Goal: Transaction & Acquisition: Purchase product/service

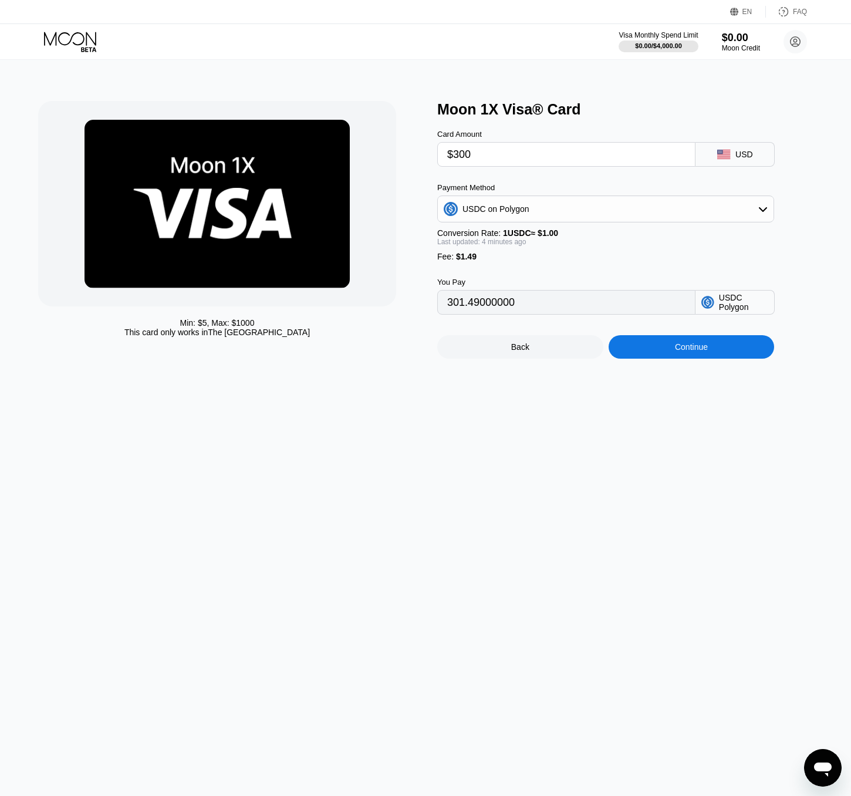
click at [498, 449] on div "Min: $ 5 , Max: $ 1000 This card only works in The United States Moon 1X Visa® …" at bounding box center [426, 428] width 860 height 736
click at [513, 445] on div "Min: $ 5 , Max: $ 1000 This card only works in The United States Moon 1X Visa® …" at bounding box center [426, 428] width 860 height 736
click at [653, 354] on div "Continue" at bounding box center [692, 346] width 166 height 23
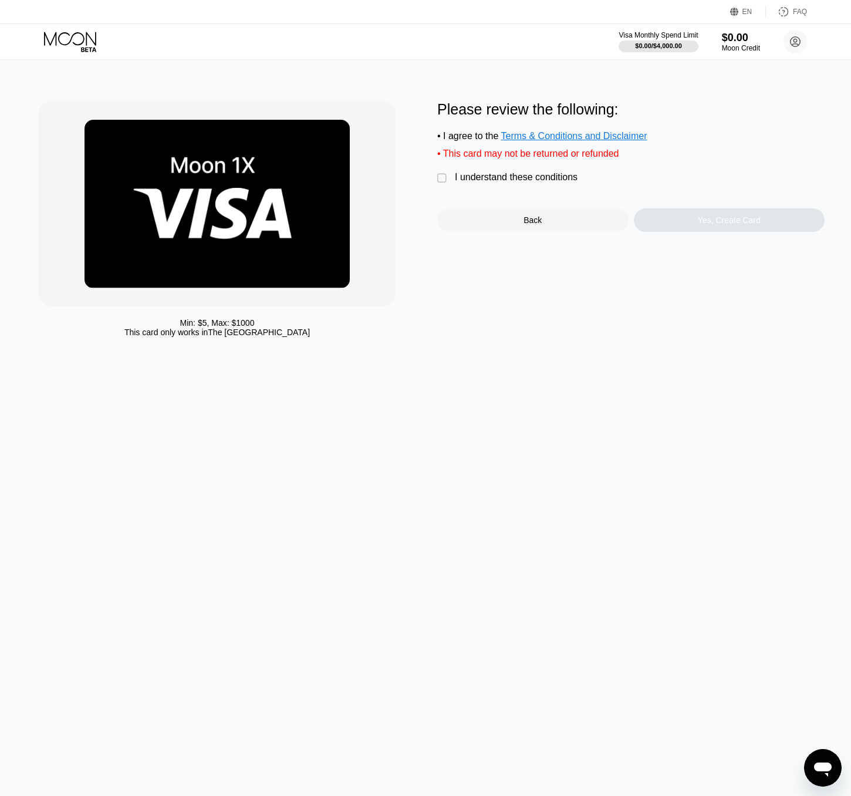
click at [455, 177] on div "I understand these conditions" at bounding box center [516, 177] width 123 height 11
click at [708, 222] on div "Yes, Create Card" at bounding box center [729, 219] width 63 height 9
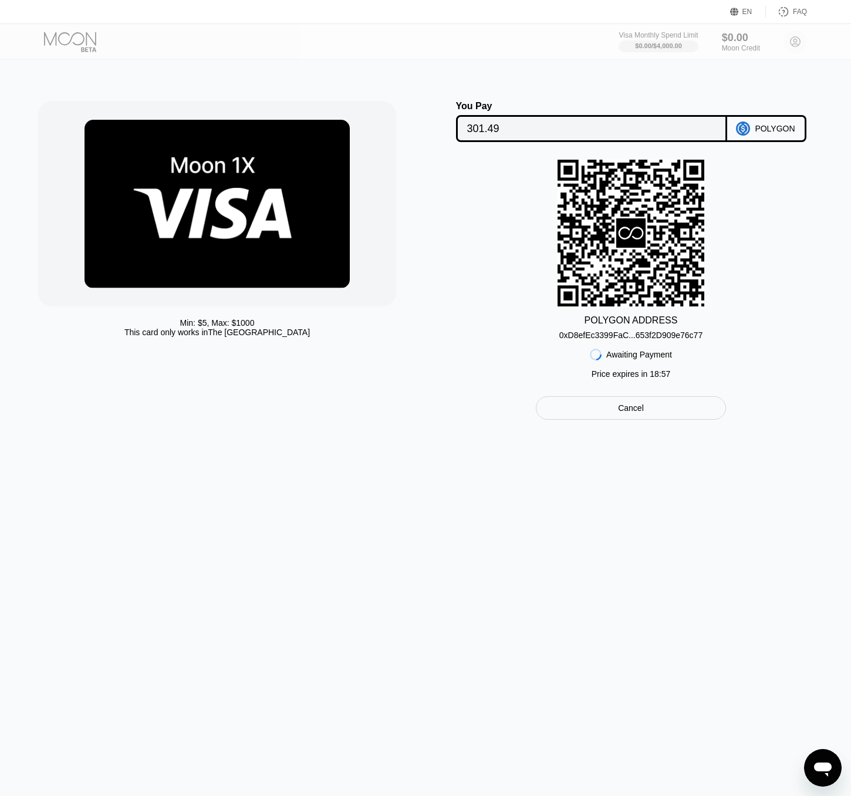
click at [602, 334] on div "0xD8efEc3399FaC...653f2D909e76c77" at bounding box center [630, 334] width 143 height 9
click at [500, 475] on div "Min: $ 5 , Max: $ 1000 This card only works in The United States You Pay 301.49…" at bounding box center [426, 428] width 860 height 736
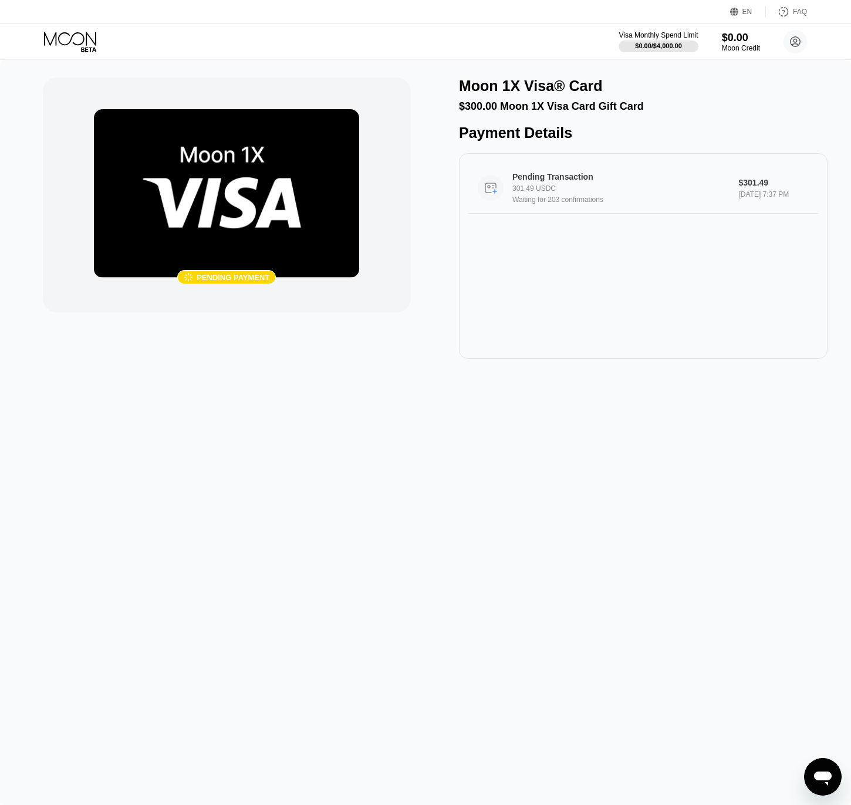
click at [617, 192] on div "301.49 USDC" at bounding box center [625, 188] width 227 height 8
click at [573, 313] on div "Pending Transaction 301.49 USDC Waiting for 203 confirmations $301.49 Sep 25, 2…" at bounding box center [643, 255] width 369 height 205
click at [226, 280] on div "Pending payment" at bounding box center [233, 277] width 73 height 9
click at [222, 225] on img at bounding box center [226, 193] width 265 height 168
click at [620, 273] on div "Pending Transaction 301.49 USDC Waiting for 203 confirmations $301.49 Sep 25, 2…" at bounding box center [643, 255] width 369 height 205
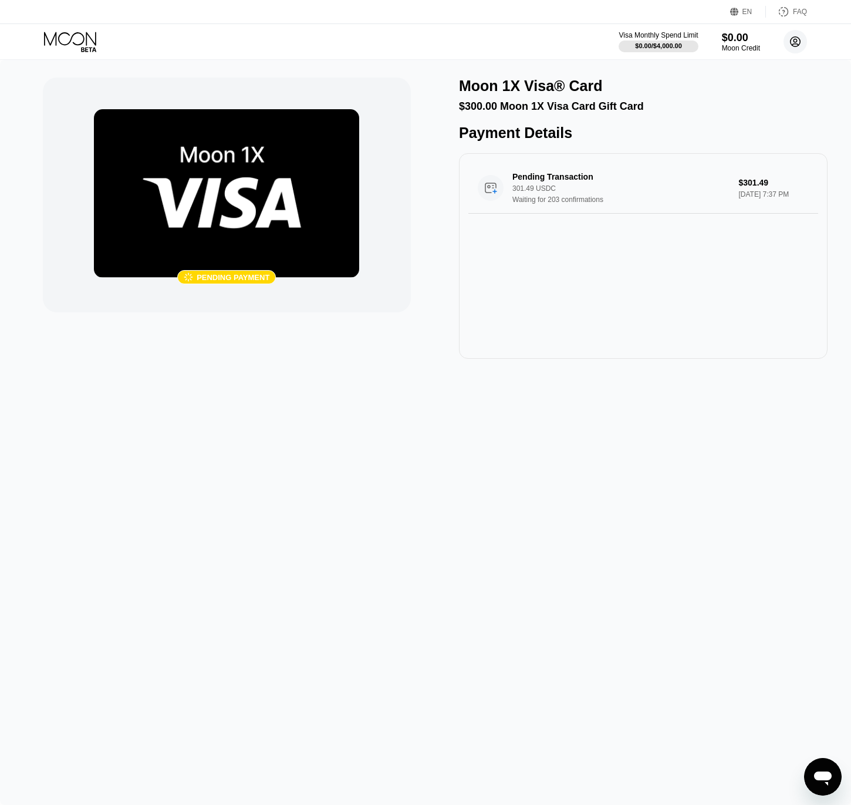
click at [799, 45] on icon at bounding box center [795, 42] width 10 height 10
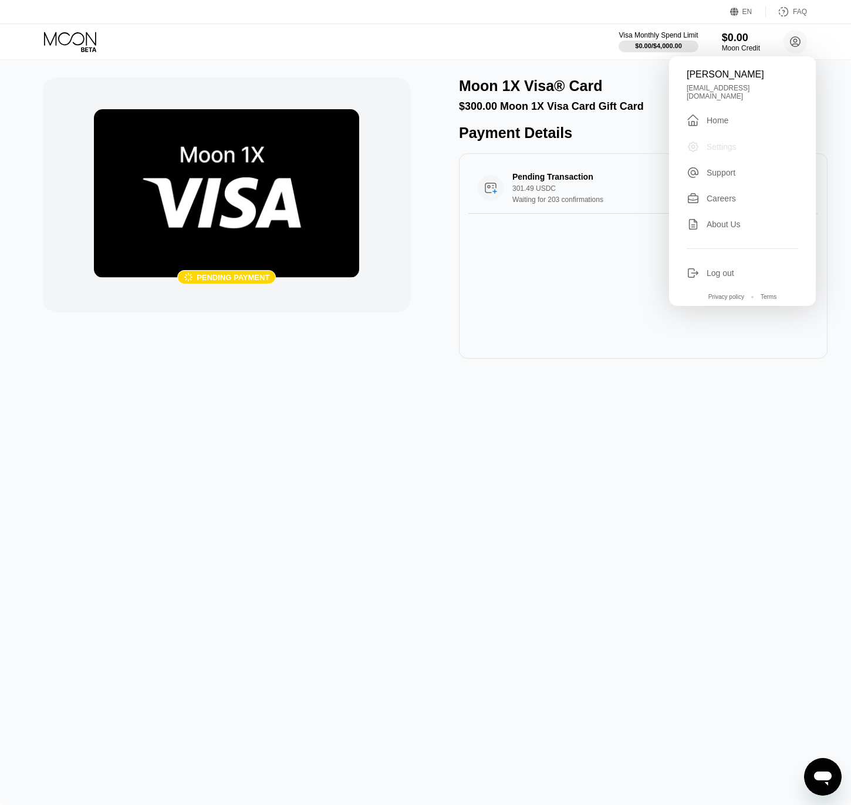
click at [714, 142] on div "Settings" at bounding box center [722, 146] width 30 height 9
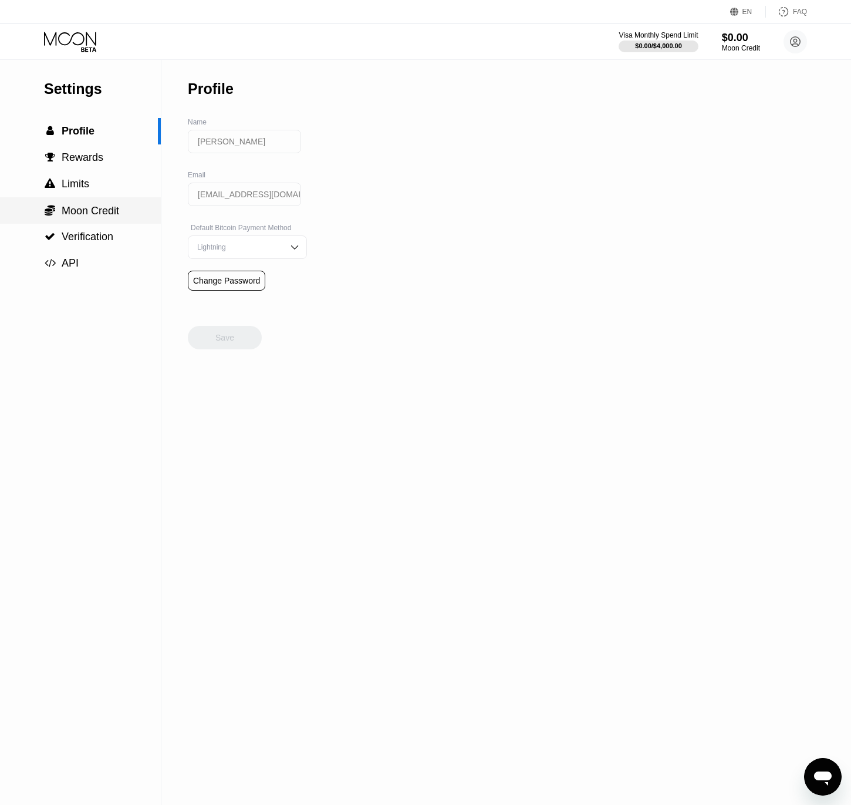
click at [95, 213] on span "Moon Credit" at bounding box center [91, 211] width 58 height 12
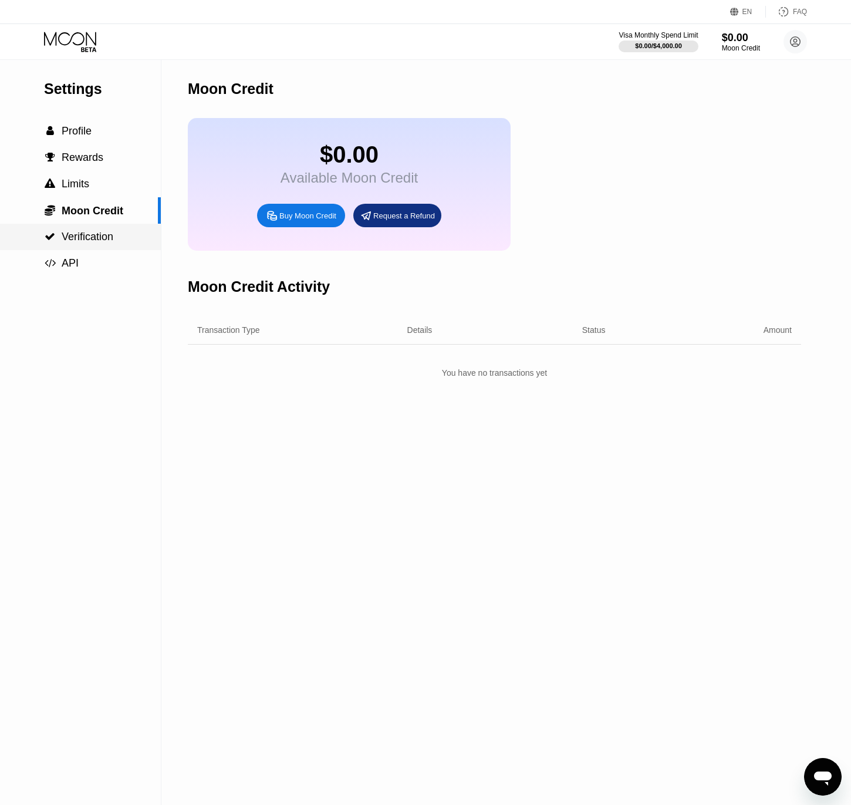
click at [87, 234] on span "Verification" at bounding box center [88, 237] width 52 height 12
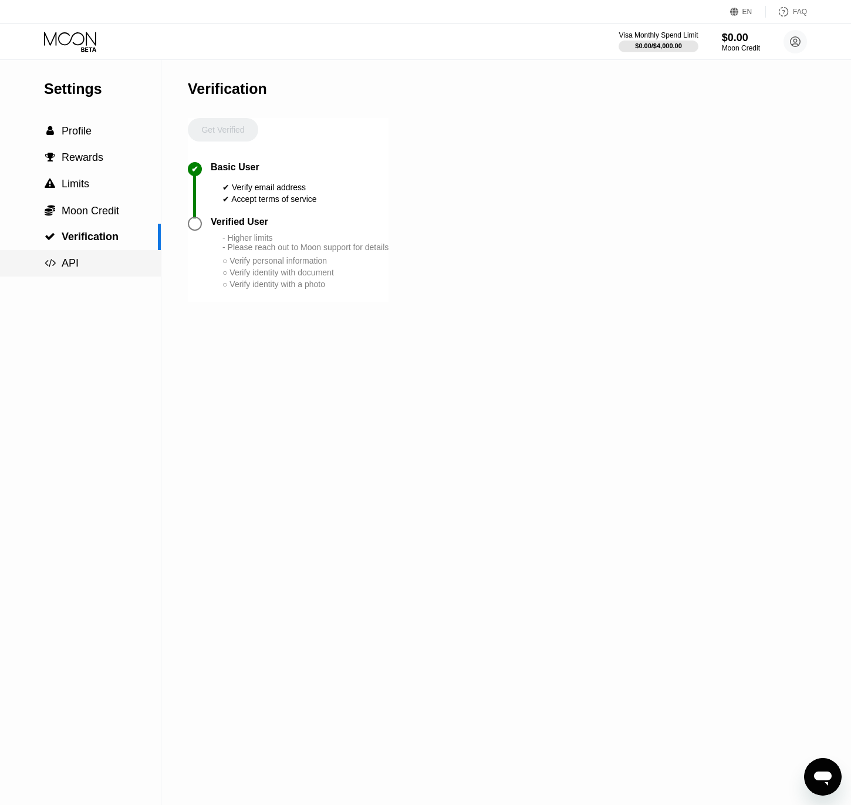
click at [82, 261] on div " API" at bounding box center [80, 263] width 161 height 12
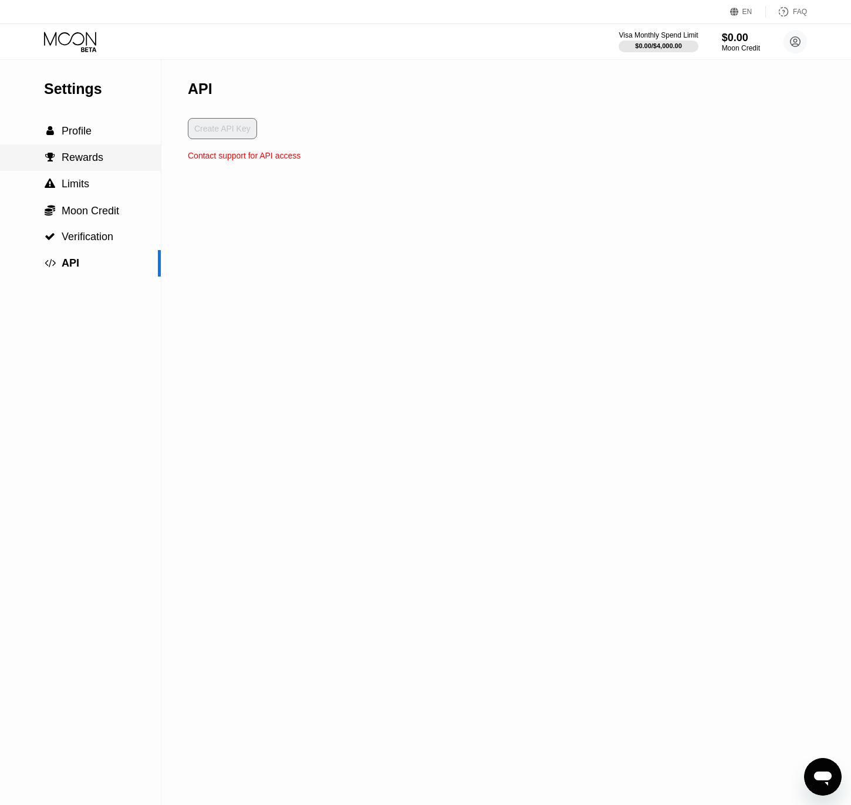
click at [88, 162] on span "Rewards" at bounding box center [83, 157] width 42 height 12
click at [83, 179] on span "Limits" at bounding box center [76, 184] width 28 height 12
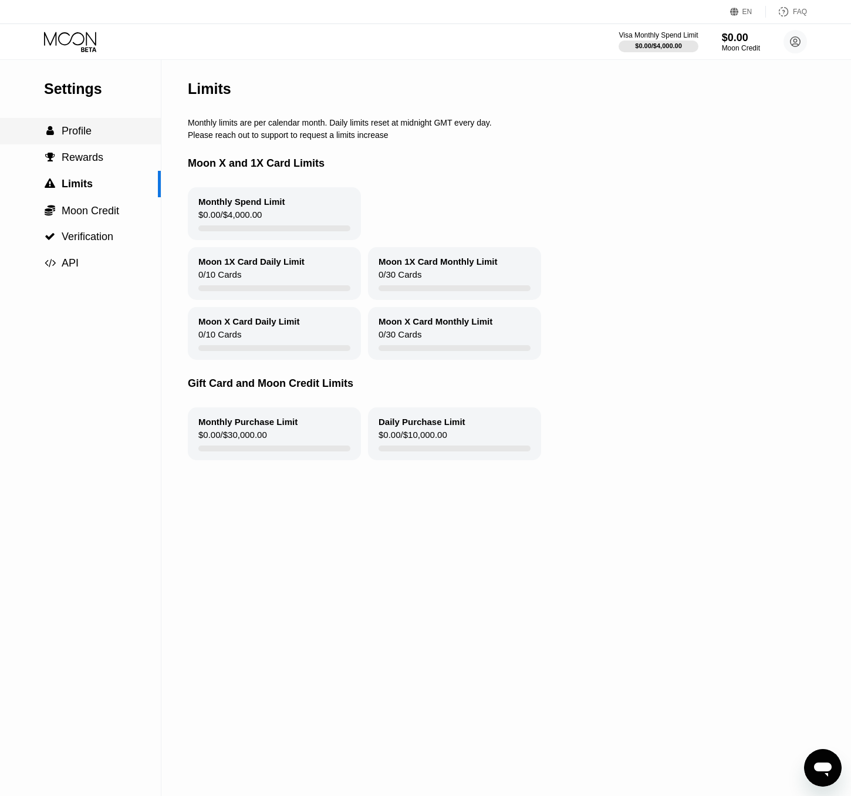
click at [72, 131] on span "Profile" at bounding box center [77, 131] width 30 height 12
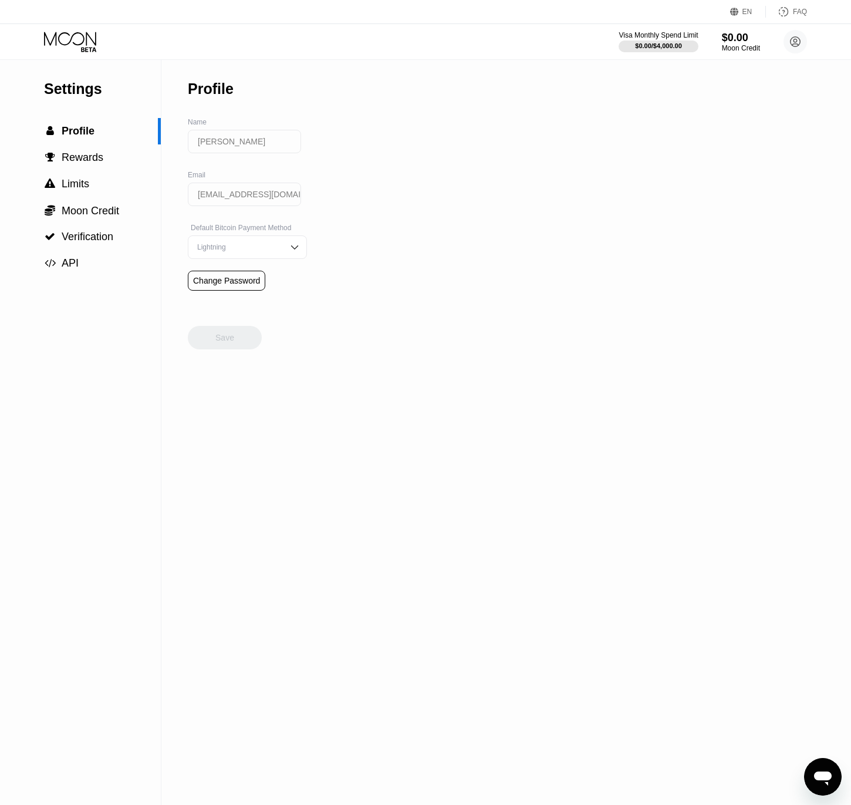
click at [624, 101] on div "Settings  Profile  Rewards  Limits  Moon Credit  Verification  API Profil…" at bounding box center [425, 432] width 851 height 745
click at [75, 45] on icon at bounding box center [71, 42] width 55 height 21
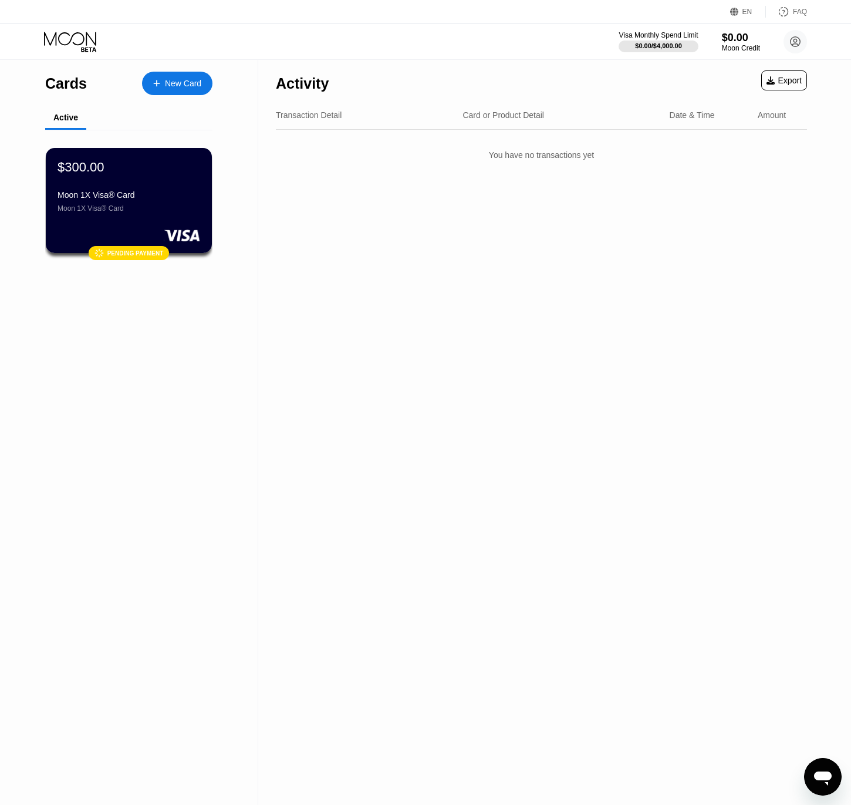
click at [211, 330] on div "Cards New Card Active $300.00 Moon 1X Visa® Card Moon 1X Visa® Card  Pending p…" at bounding box center [129, 432] width 258 height 745
click at [141, 206] on div "Moon 1X Visa® Card" at bounding box center [129, 208] width 144 height 8
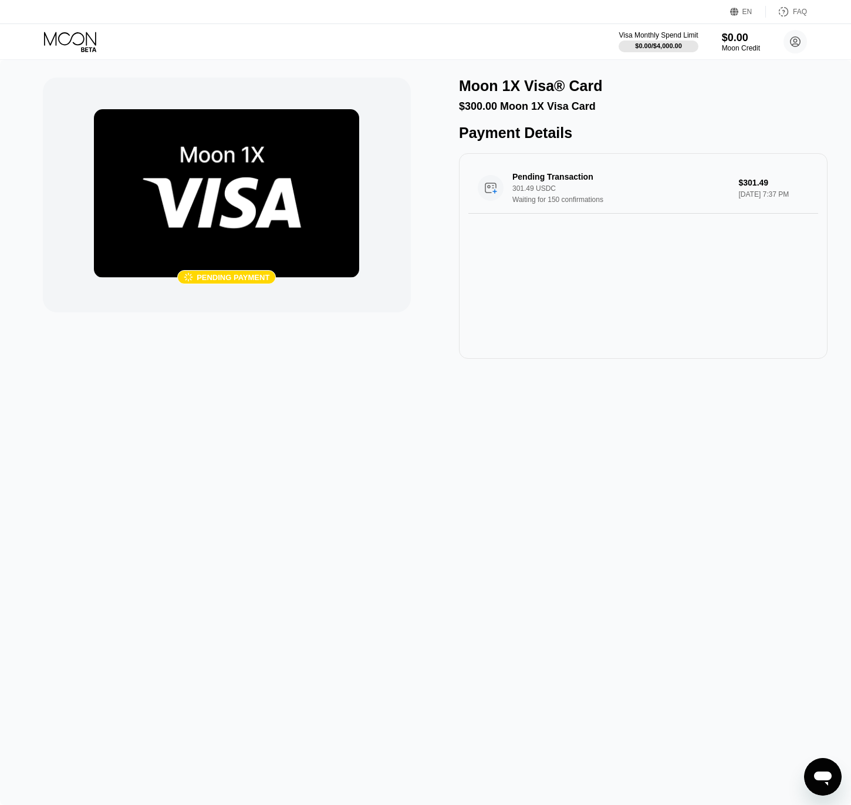
click at [512, 257] on div "Pending Transaction 301.49 USDC Waiting for 150 confirmations $301.49 Sep 25, 2…" at bounding box center [643, 255] width 369 height 205
click at [573, 278] on div "Pending Transaction 301.49 USDC Waiting for 150 confirmations $301.49 Sep 25, 2…" at bounding box center [643, 255] width 369 height 205
click at [285, 238] on img at bounding box center [226, 193] width 265 height 168
click at [310, 390] on div " Pending payment Moon 1X Visa® Card $300.00 Moon 1X Visa Card Payment Details …" at bounding box center [425, 432] width 851 height 745
click at [89, 43] on icon at bounding box center [71, 42] width 55 height 21
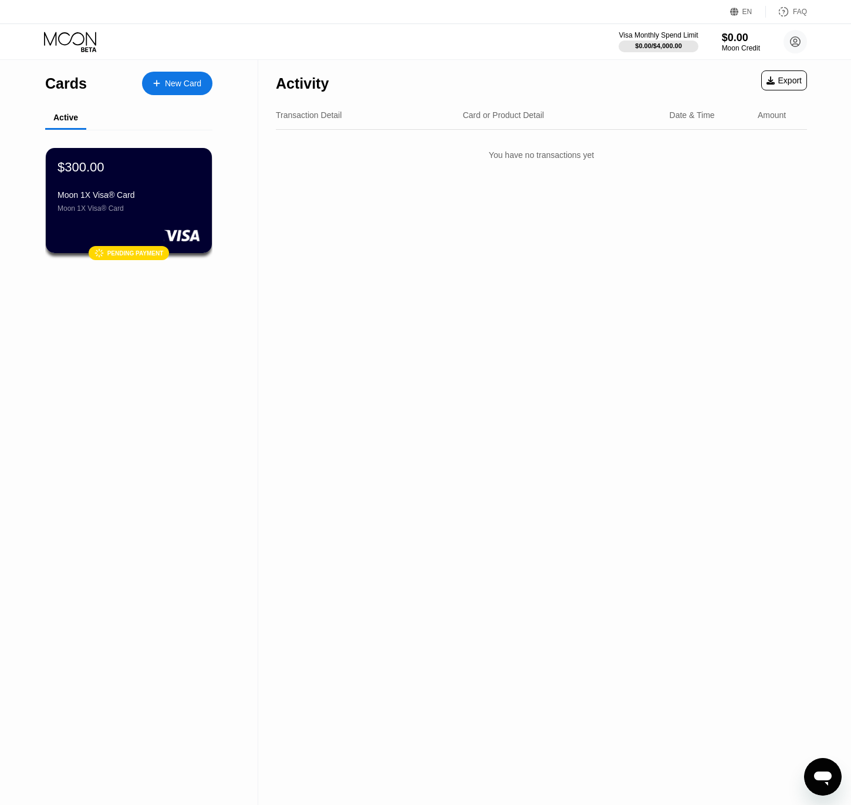
click at [158, 367] on div "Cards New Card Active $300.00 Moon 1X Visa® Card Moon 1X Visa® Card  Pending p…" at bounding box center [129, 432] width 258 height 745
click at [420, 338] on div "Activity Export Transaction Detail Card or Product Detail Date & Time Amount Yo…" at bounding box center [541, 432] width 566 height 745
click at [166, 364] on div "Cards New Card Active $300.00 Moon 1X Visa® Card Moon 1X Visa® Card  Pending p…" at bounding box center [129, 432] width 258 height 745
click at [126, 330] on div "Cards New Card Active $300.00 Moon 1X Visa® Card Moon 1X Visa® Card  Pending p…" at bounding box center [129, 432] width 258 height 745
click at [134, 204] on div "Moon 1X Visa® Card Moon 1X Visa® Card" at bounding box center [129, 201] width 144 height 22
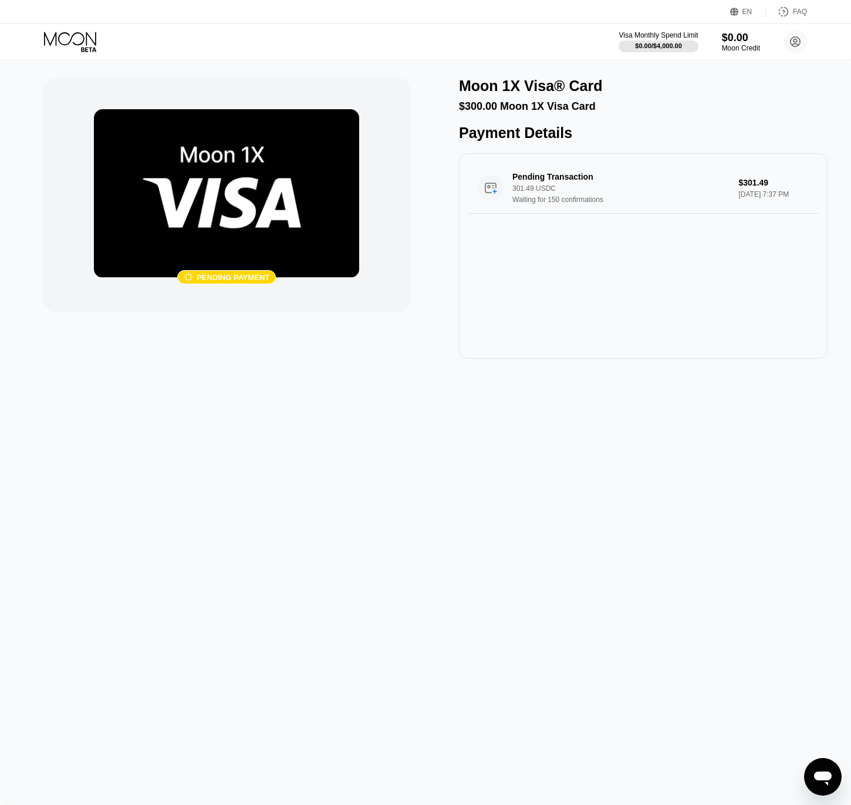
click at [608, 325] on div "Pending Transaction 301.49 USDC Waiting for 150 confirmations $301.49 Sep 25, 2…" at bounding box center [643, 255] width 369 height 205
click at [415, 464] on div " Pending payment Moon 1X Visa® Card $300.00 Moon 1X Visa Card Gift Card Paymen…" at bounding box center [425, 432] width 851 height 745
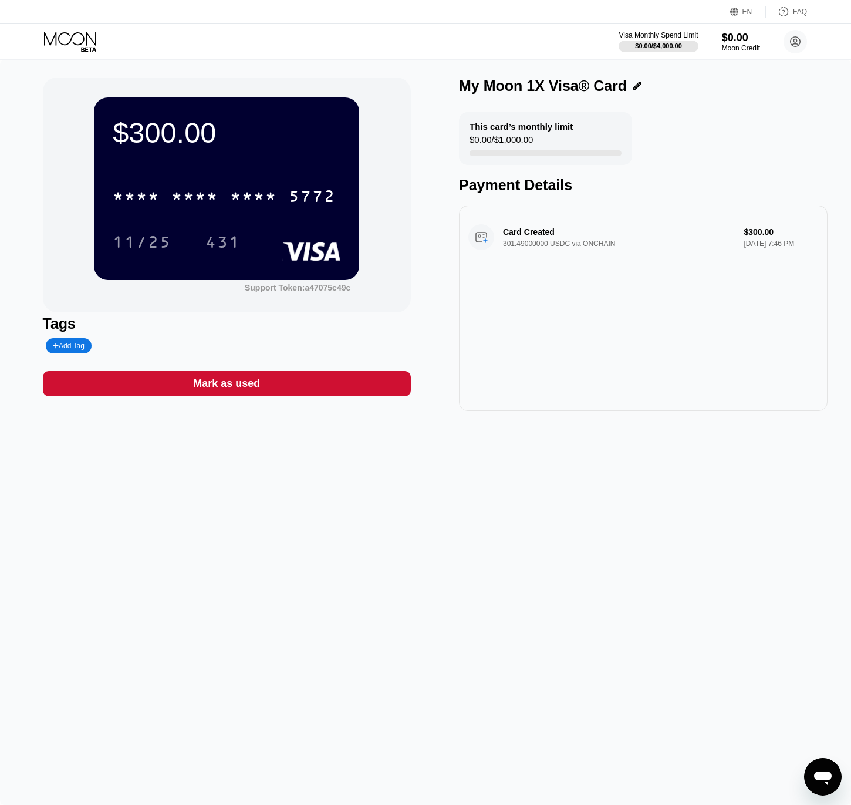
click at [406, 454] on div "$300.00 * * * * * * * * * * * * 5772 11/25 431 Support Token: a47075c49c Tags A…" at bounding box center [425, 432] width 851 height 745
click at [501, 329] on div "Card Created 301.49000000 USDC via ONCHAIN $300.00 [DATE] 7:46 PM" at bounding box center [643, 307] width 369 height 205
click at [293, 221] on div "* * * * * * * * * * * * 5772 11/25 431" at bounding box center [227, 207] width 228 height 69
click at [538, 370] on div "Card Created 301.49000000 USDC via ONCHAIN $300.00 [DATE] 7:46 PM" at bounding box center [643, 307] width 369 height 205
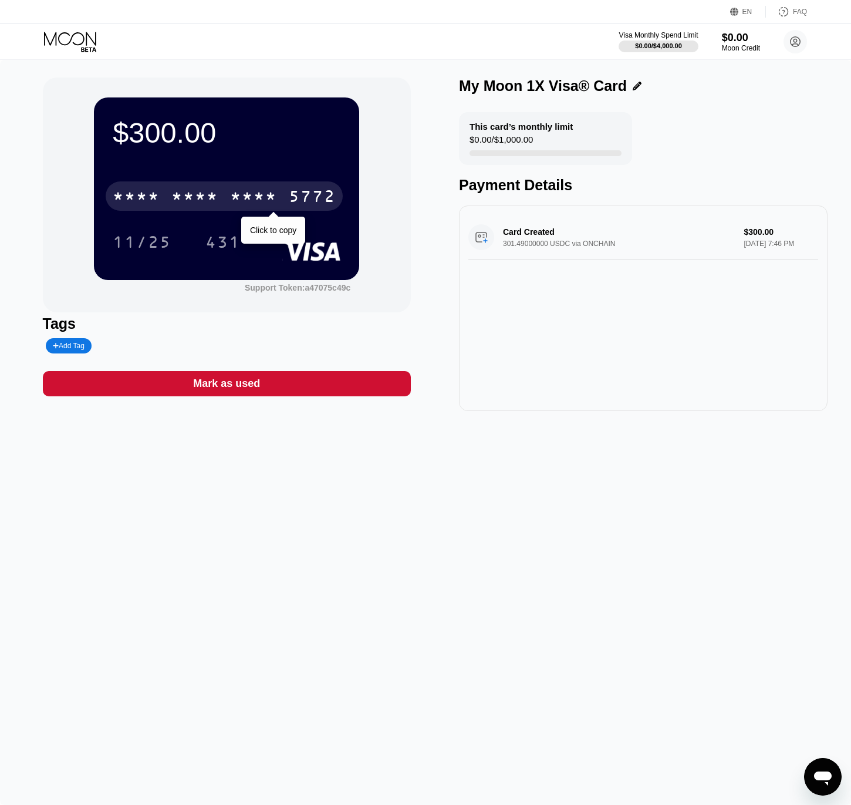
click at [261, 199] on div "* * * *" at bounding box center [253, 197] width 47 height 19
click at [253, 194] on div "2153" at bounding box center [253, 197] width 47 height 19
click at [266, 202] on div "* * * *" at bounding box center [253, 197] width 47 height 19
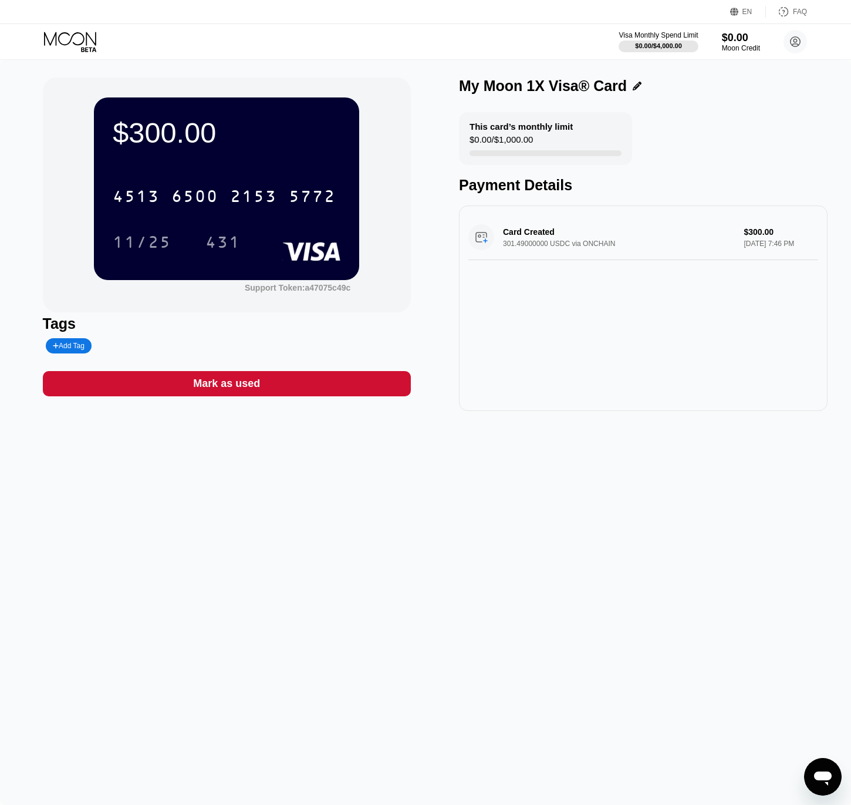
click at [369, 512] on div "$300.00 4513 6500 2153 5772 11/25 431 Support Token: a47075c49c Tags Add Tag Ma…" at bounding box center [425, 432] width 851 height 745
click at [572, 469] on div "$299.72 * * * * * * * * * * * * 5772 11/25 431 Support Token: a47075c49c Tags A…" at bounding box center [425, 432] width 851 height 745
click at [429, 520] on div "$299.72 * * * * * * * * * * * * 5772 11/25 431 Support Token: a47075c49c Tags A…" at bounding box center [425, 432] width 851 height 745
click at [271, 214] on div "* * * * * * * * * * * * 5772 11/25 431" at bounding box center [227, 207] width 228 height 69
click at [563, 236] on div "PAYPAL *PAYPAL MEXICO CITY MX Pending Purchase $0.27 [DATE] 8:07 PM" at bounding box center [643, 237] width 350 height 45
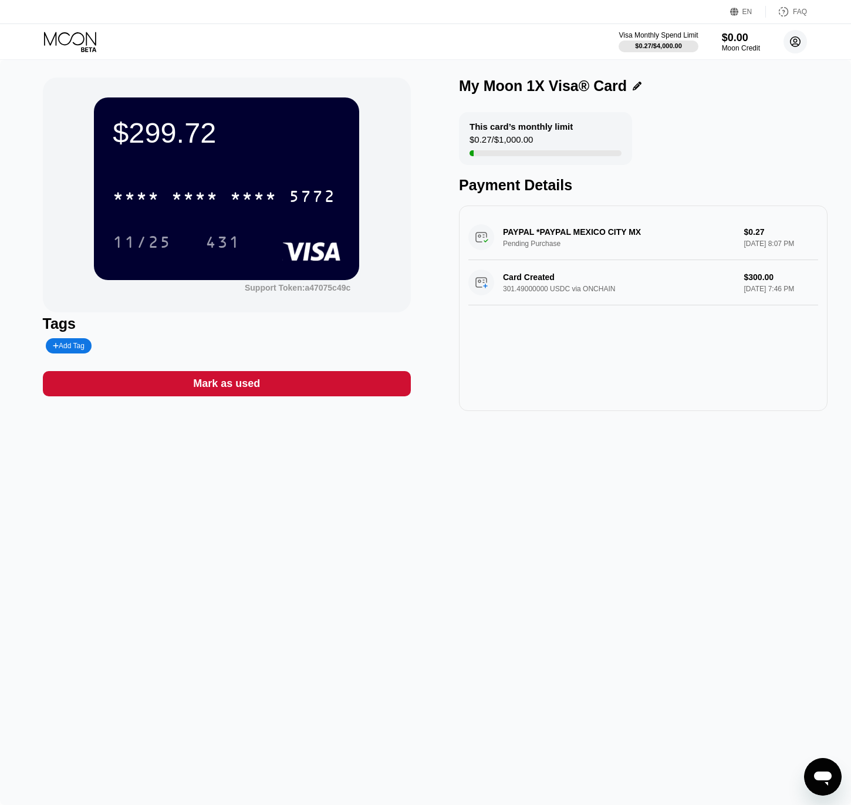
click at [796, 39] on icon at bounding box center [795, 42] width 6 height 6
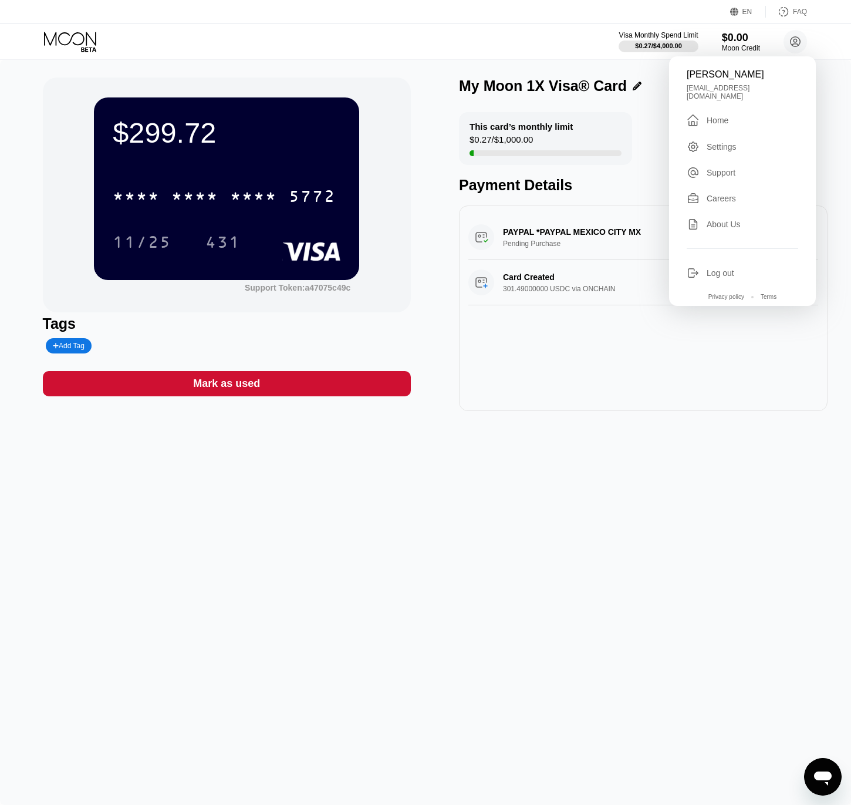
click at [717, 116] on div "Home" at bounding box center [718, 120] width 22 height 9
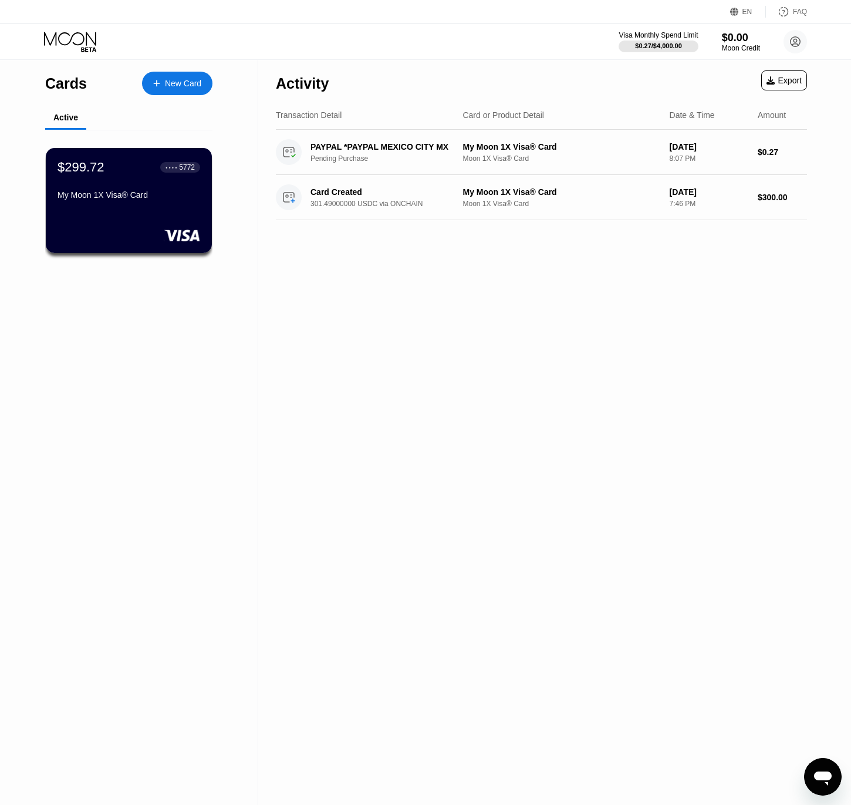
click at [505, 272] on div "Activity Export Transaction Detail Card or Product Detail Date & Time Amount PA…" at bounding box center [541, 432] width 566 height 745
click at [601, 151] on div "My Moon 1X Visa® Card Moon 1X Visa® Card" at bounding box center [560, 152] width 197 height 21
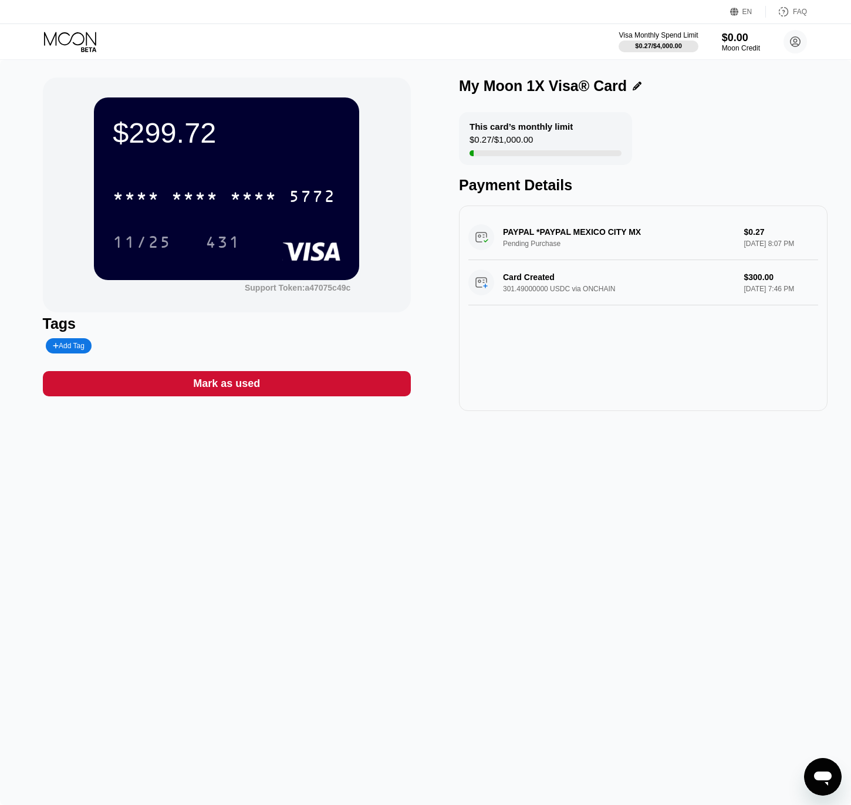
click at [502, 130] on div "This card’s monthly limit" at bounding box center [520, 126] width 103 height 10
click at [587, 354] on div "PAYPAL *PAYPAL MEXICO CITY MX Pending Purchase $0.27 [DATE] 8:07 PM Card Create…" at bounding box center [643, 307] width 369 height 205
click at [731, 112] on div "This card’s monthly limit $0.27 / $1,000.00 Payment Details" at bounding box center [643, 153] width 369 height 82
click at [707, 65] on div "$299.72 * * * * * * * * * * * * 5772 11/25 431 Support Token: a47075c49c Tags A…" at bounding box center [425, 432] width 851 height 745
click at [733, 45] on div "Moon Credit" at bounding box center [740, 48] width 39 height 8
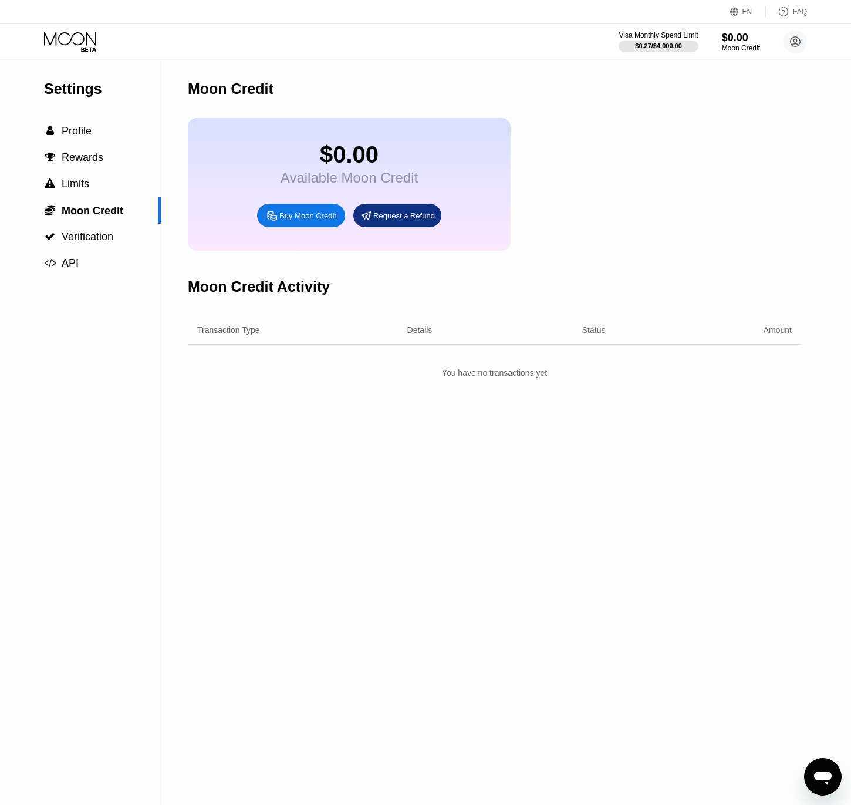
click at [106, 396] on div "Settings  Profile  Rewards  Limits  Moon Credit  Verification  API" at bounding box center [80, 432] width 161 height 745
click at [267, 440] on div "Moon Credit $0.00 Available Moon Credit Buy Moon Credit Request a Refund Moon C…" at bounding box center [494, 432] width 613 height 745
click at [71, 129] on span "Profile" at bounding box center [77, 131] width 30 height 12
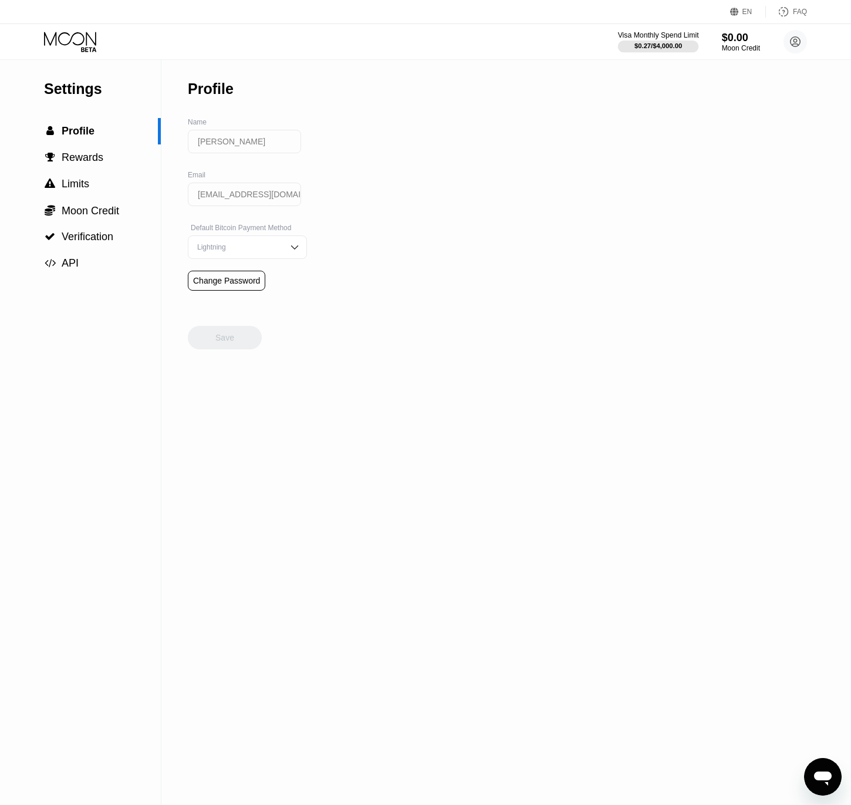
click at [660, 38] on div "Visa Monthly Spend Limit" at bounding box center [658, 35] width 81 height 8
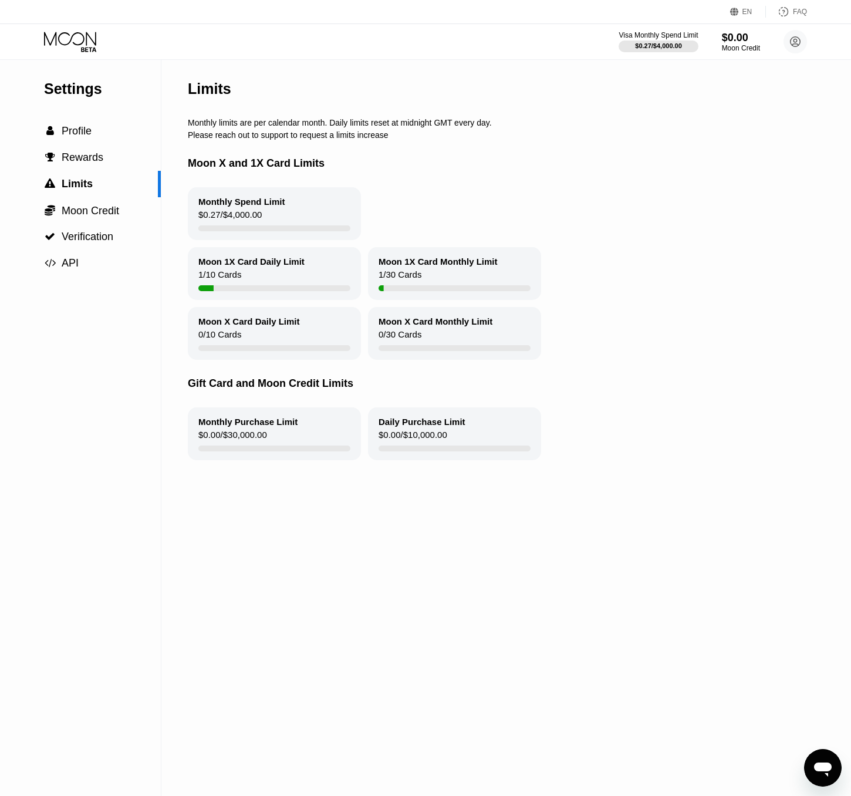
click at [275, 280] on div "Moon 1X Card Daily Limit 1 / 10 Cards" at bounding box center [274, 273] width 173 height 53
click at [239, 263] on div "Moon 1X Card Daily Limit" at bounding box center [251, 261] width 106 height 10
drag, startPoint x: 67, startPoint y: 80, endPoint x: 65, endPoint y: 35, distance: 44.7
click at [67, 76] on div "Settings  Profile  Rewards  Limits  Moon Credit  Verification  API" at bounding box center [80, 168] width 161 height 217
click at [65, 34] on icon at bounding box center [71, 42] width 55 height 21
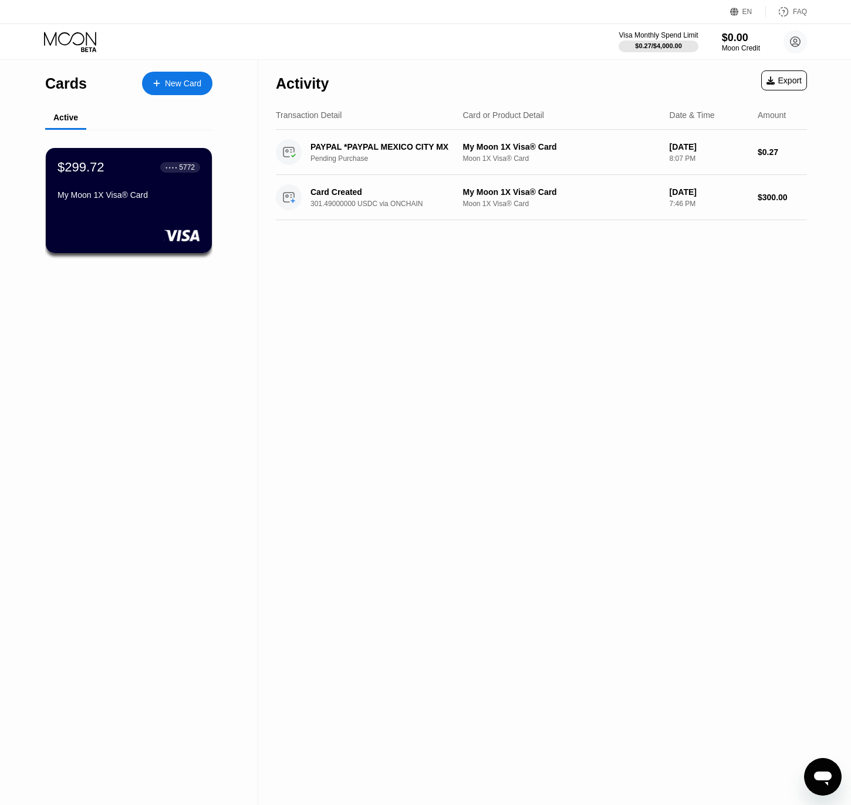
click at [510, 344] on div "Activity Export Transaction Detail Card or Product Detail Date & Time Amount PA…" at bounding box center [541, 432] width 566 height 745
click at [326, 198] on div "Card Created 301.49000000 USDC via ONCHAIN" at bounding box center [390, 197] width 160 height 21
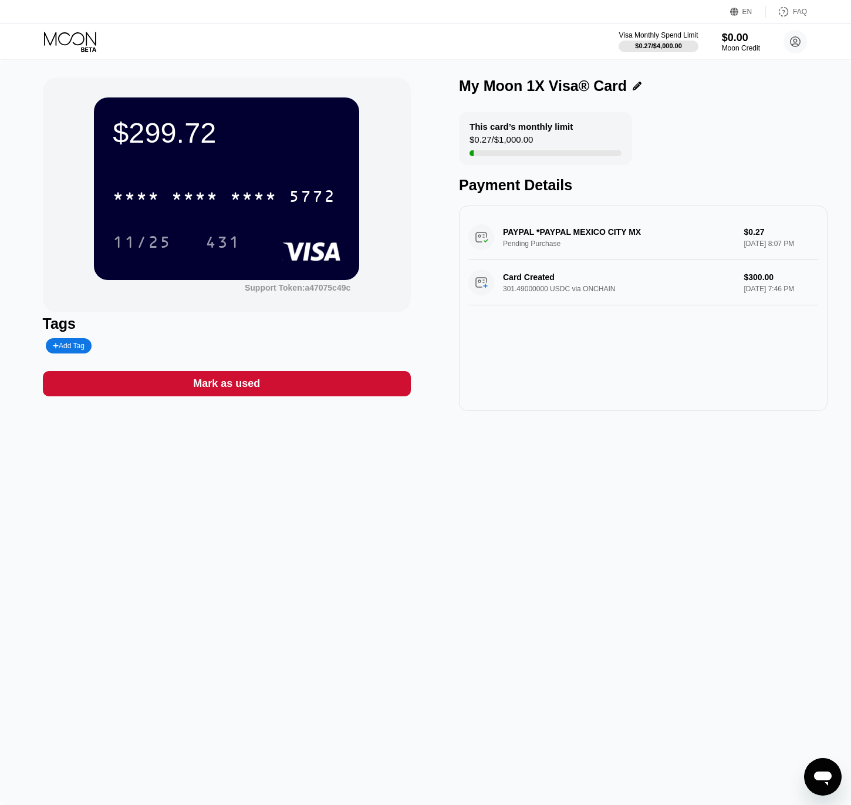
click at [582, 379] on div "PAYPAL *PAYPAL MEXICO CITY MX Pending Purchase $0.27 Sep 25, 2025 8:07 PM Card …" at bounding box center [643, 307] width 369 height 205
click at [530, 282] on div "Card Created 301.49000000 USDC via ONCHAIN $300.00 Sep 25, 2025 7:46 PM" at bounding box center [643, 282] width 350 height 45
click at [542, 361] on div "PAYPAL *PAYPAL MEXICO CITY MX Pending Purchase $0.27 Sep 25, 2025 8:07 PM Card …" at bounding box center [643, 307] width 369 height 205
click at [816, 780] on icon "Open messaging window" at bounding box center [822, 776] width 21 height 21
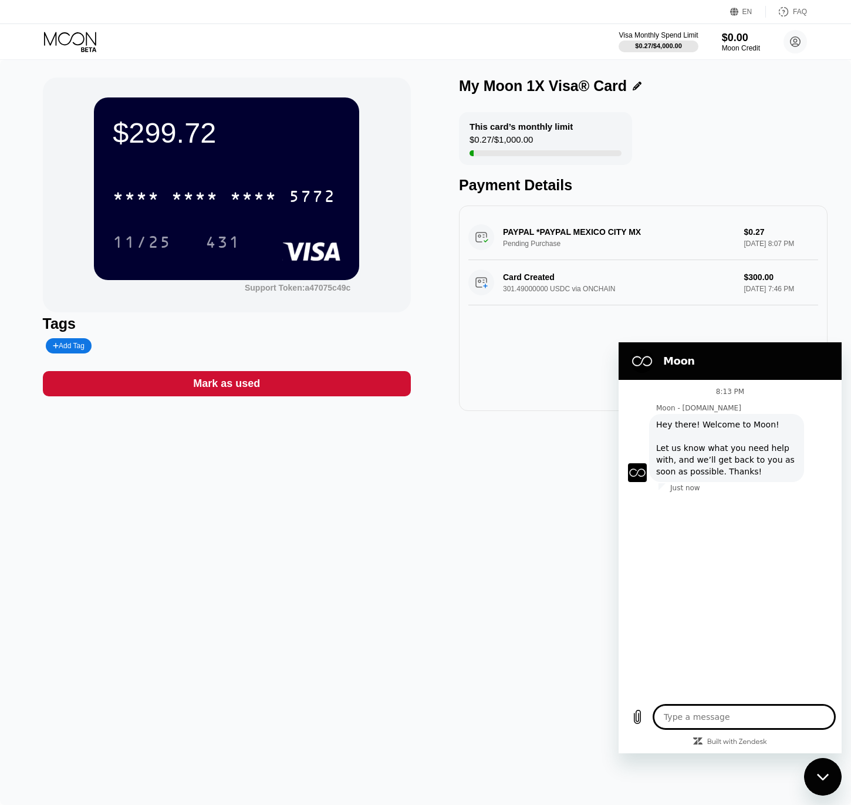
type textarea "x"
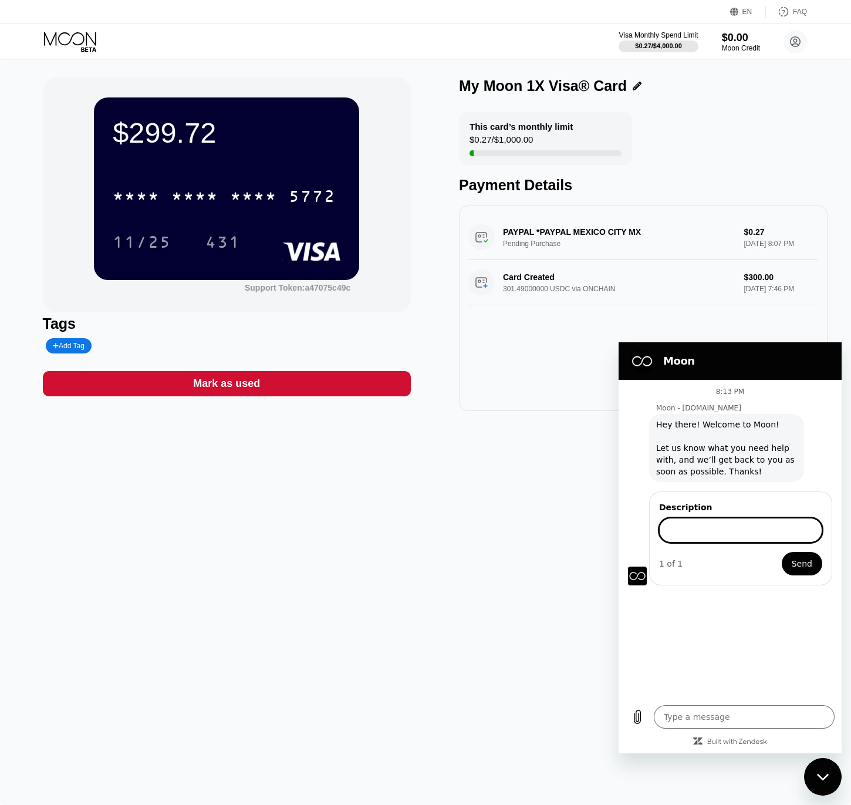
click at [693, 533] on input "Description" at bounding box center [740, 530] width 163 height 25
type input "I need more credit in the 1x card. what can I do?"
click at [782, 552] on button "Send" at bounding box center [802, 563] width 40 height 23
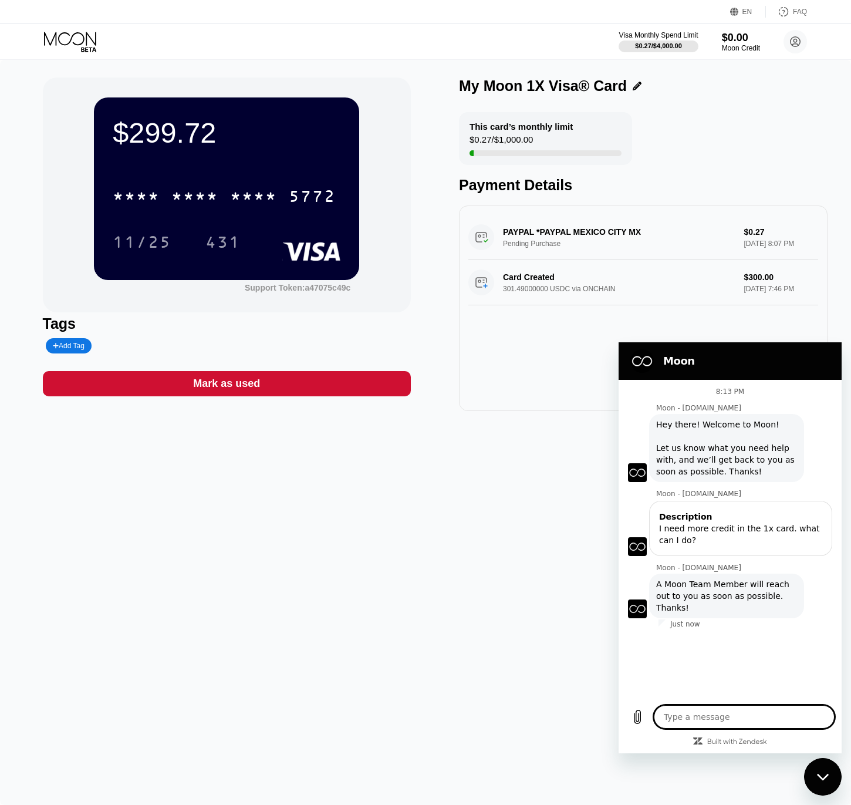
click at [789, 650] on div "8:13 PM Moon - paywithmoon.com Moon - paywithmoon.com says: Hey there! Welcome …" at bounding box center [730, 539] width 223 height 318
click at [533, 550] on div "$299.72 * * * * * * * * * * * * 5772 11/25 431 Support Token: a47075c49c Tags A…" at bounding box center [425, 432] width 851 height 745
click at [542, 368] on div "PAYPAL *PAYPAL MEXICO CITY MX Pending Purchase $0.27 Sep 25, 2025 8:07 PM Card …" at bounding box center [643, 307] width 369 height 205
click at [519, 286] on div "Card Created 301.49000000 USDC via ONCHAIN $300.00 Sep 25, 2025 7:46 PM" at bounding box center [643, 282] width 350 height 45
click at [489, 241] on div "PAYPAL *PAYPAL MEXICO CITY MX Pending Purchase $0.27 Sep 25, 2025 8:07 PM" at bounding box center [643, 237] width 350 height 45
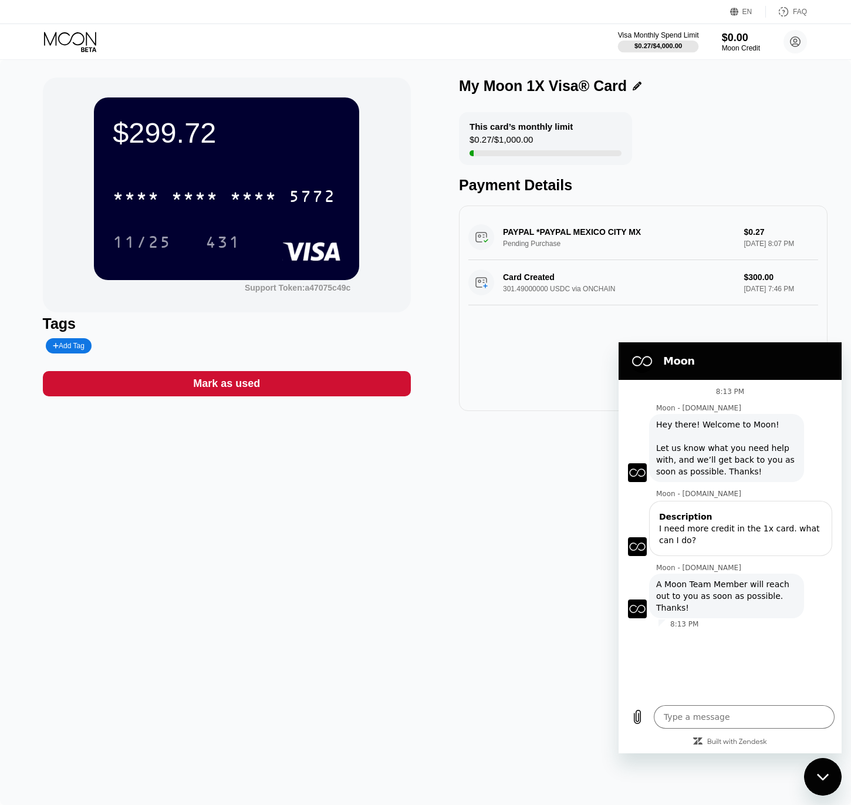
click at [657, 40] on div "$0.27 / $4,000.00" at bounding box center [658, 45] width 81 height 13
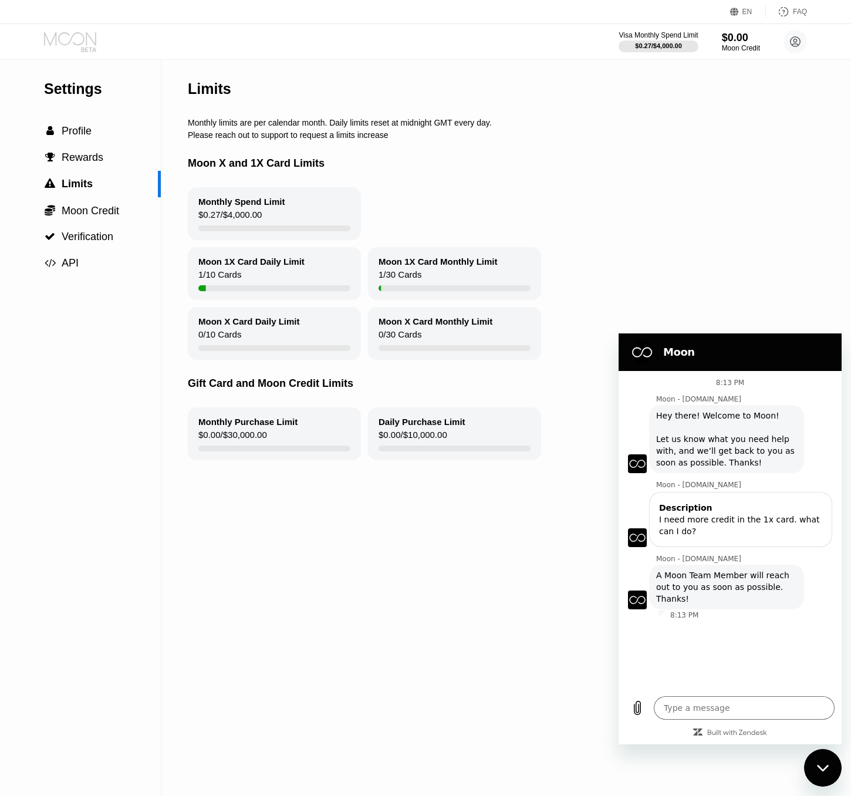
click at [94, 47] on icon at bounding box center [71, 42] width 55 height 21
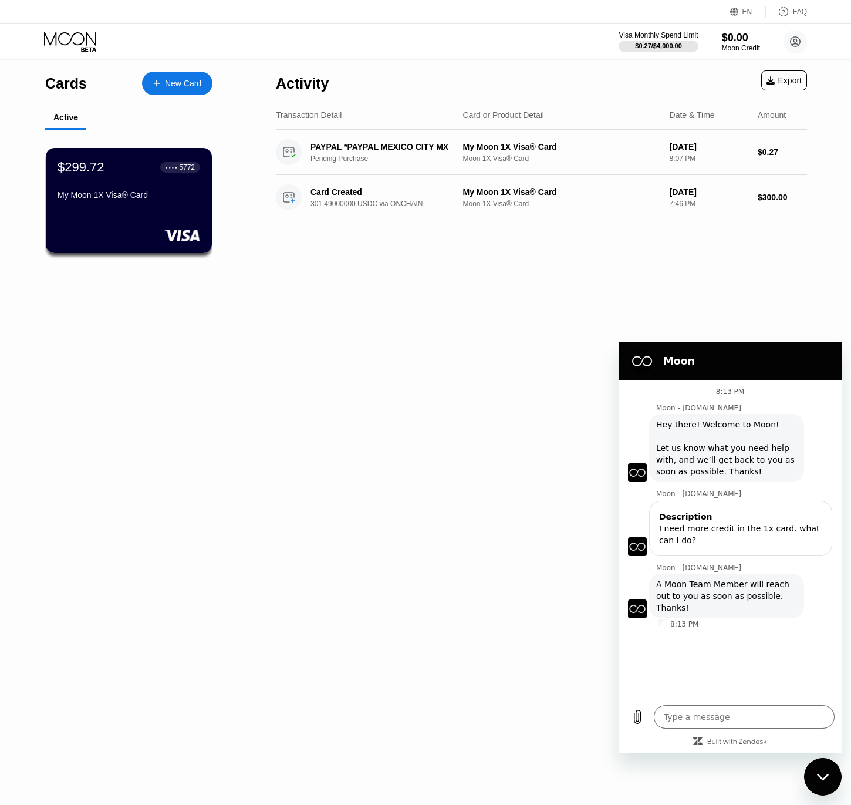
click at [334, 337] on div "Activity Export Transaction Detail Card or Product Detail Date & Time Amount PA…" at bounding box center [541, 432] width 566 height 745
click at [330, 320] on div "Activity Export Transaction Detail Card or Product Detail Date & Time Amount PA…" at bounding box center [541, 432] width 566 height 745
type textarea "x"
click at [77, 210] on div "$299.72 ● ● ● ● 5772 My Moon 1X Visa® Card" at bounding box center [129, 200] width 168 height 106
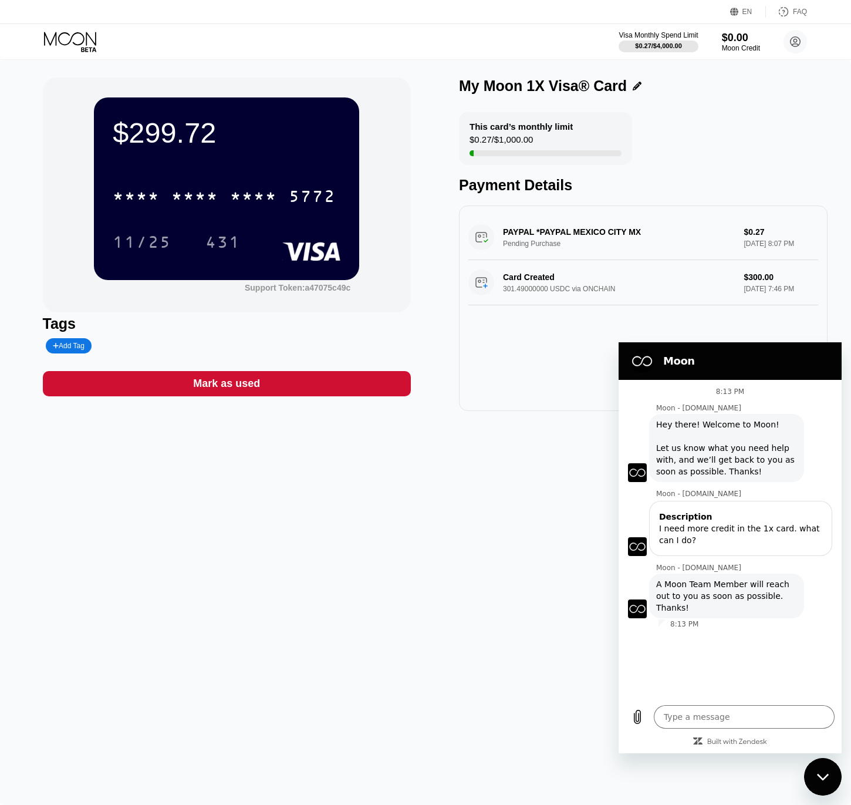
click at [141, 491] on div "$299.72 * * * * * * * * * * * * 5772 11/25 431 Support Token: a47075c49c Tags A…" at bounding box center [425, 432] width 851 height 745
click at [130, 496] on div "$299.72 * * * * * * * * * * * * 5772 11/25 431 Support Token: a47075c49c Tags A…" at bounding box center [425, 432] width 851 height 745
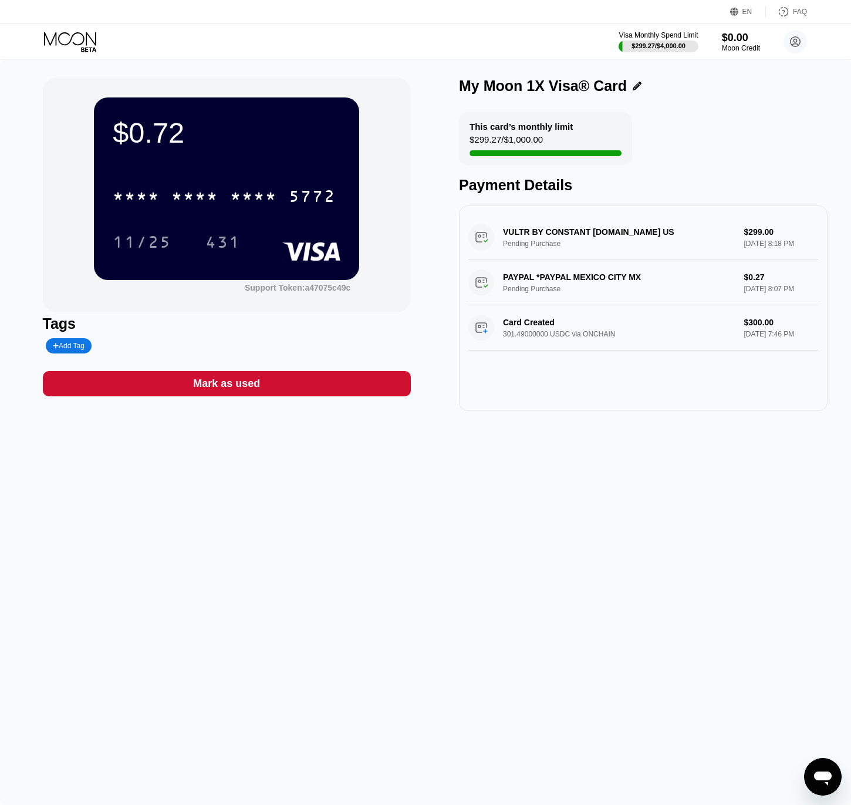
click at [130, 496] on div "$0.72 * * * * * * * * * * * * 5772 11/25 431 Support Token: a47075c49c Tags Add…" at bounding box center [425, 432] width 851 height 745
click at [69, 33] on icon at bounding box center [71, 42] width 55 height 21
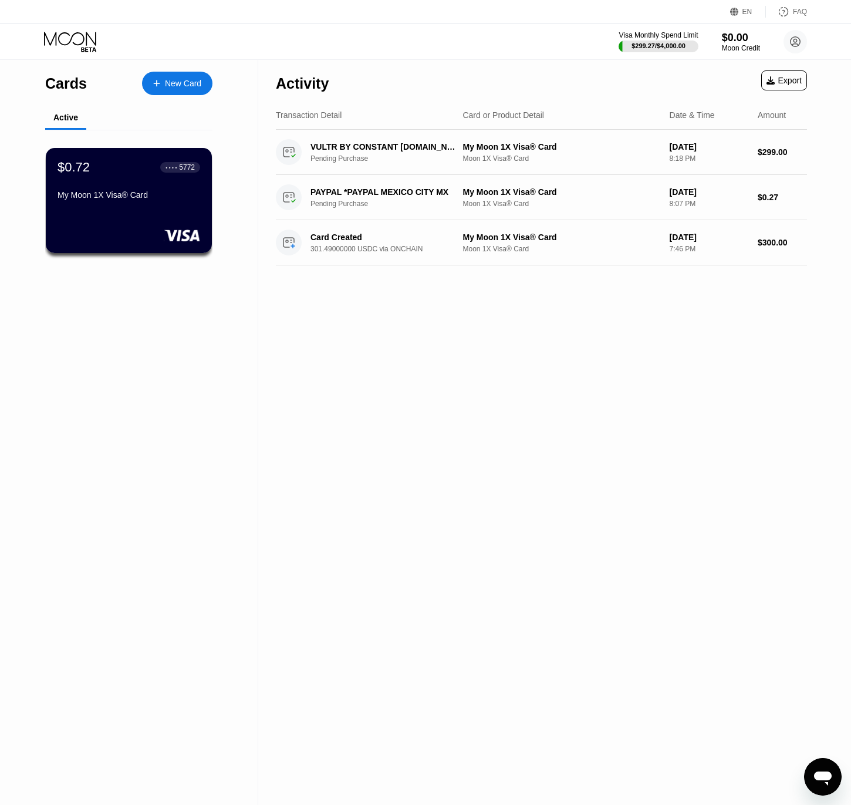
click at [259, 361] on div "Activity Export Transaction Detail Card or Product Detail Date & Time Amount VU…" at bounding box center [541, 432] width 566 height 745
click at [171, 83] on div "New Card" at bounding box center [183, 84] width 36 height 10
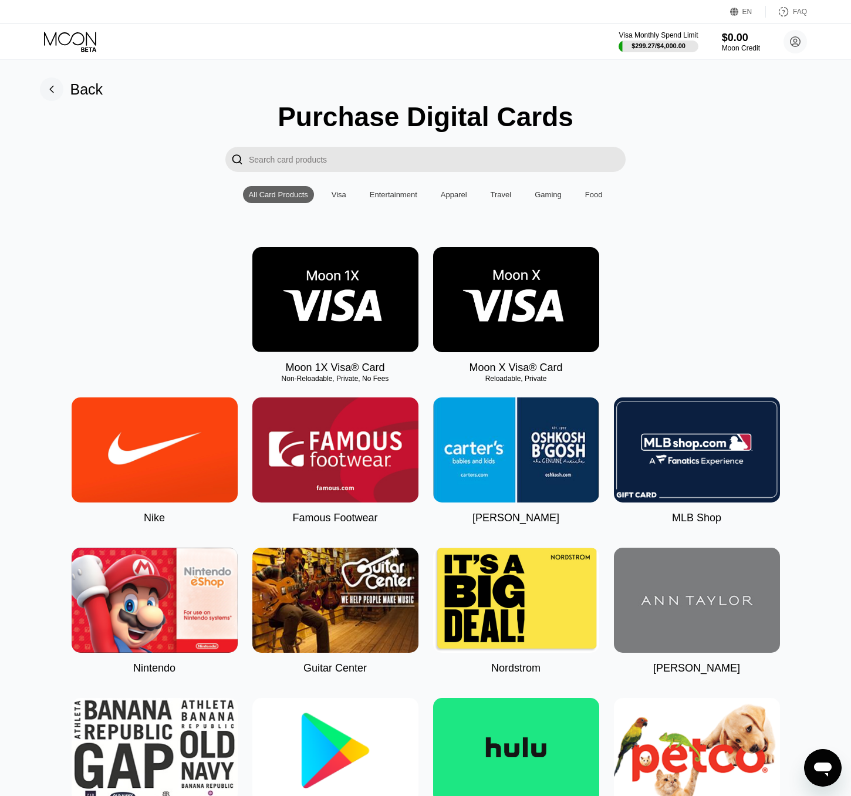
click at [299, 315] on img at bounding box center [335, 299] width 166 height 105
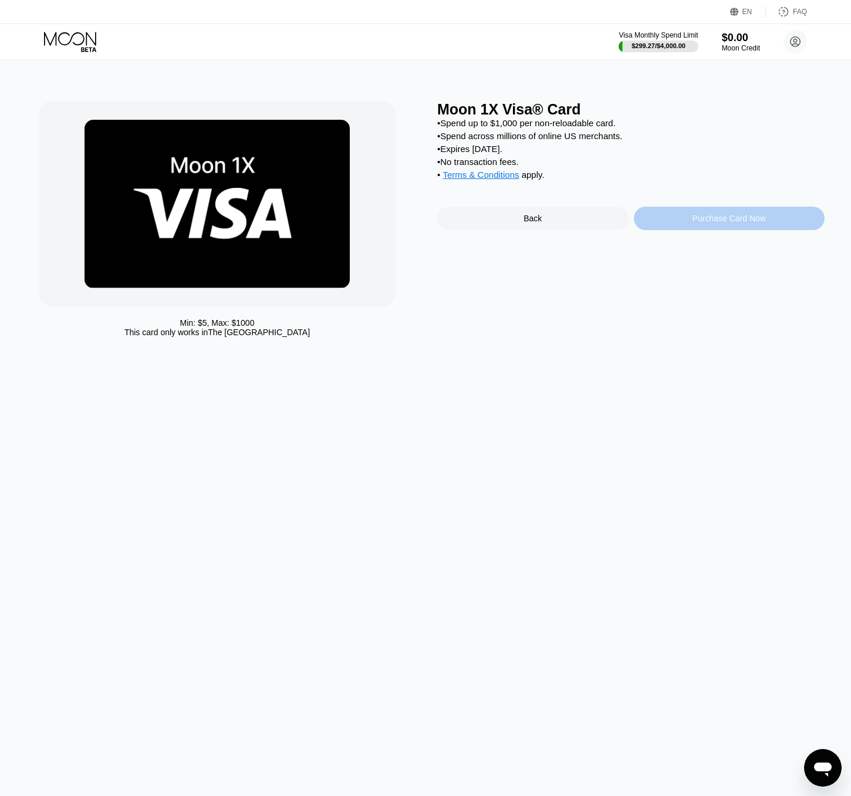
click at [695, 222] on div "Purchase Card Now" at bounding box center [728, 218] width 73 height 9
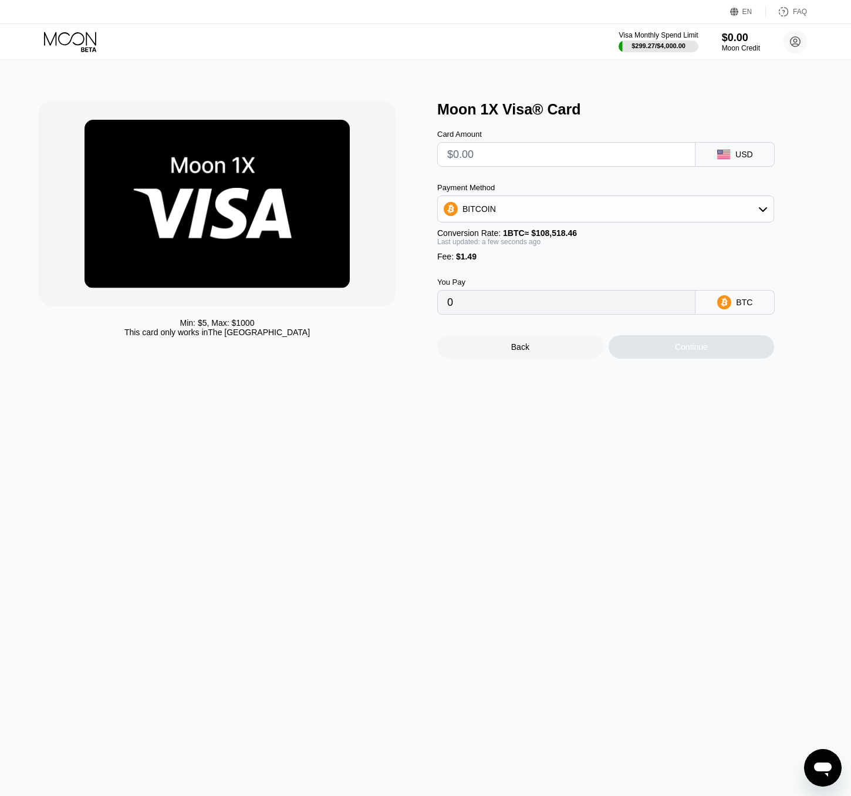
click at [646, 161] on input "text" at bounding box center [566, 154] width 238 height 23
click at [682, 213] on div "BITCOIN" at bounding box center [606, 208] width 336 height 23
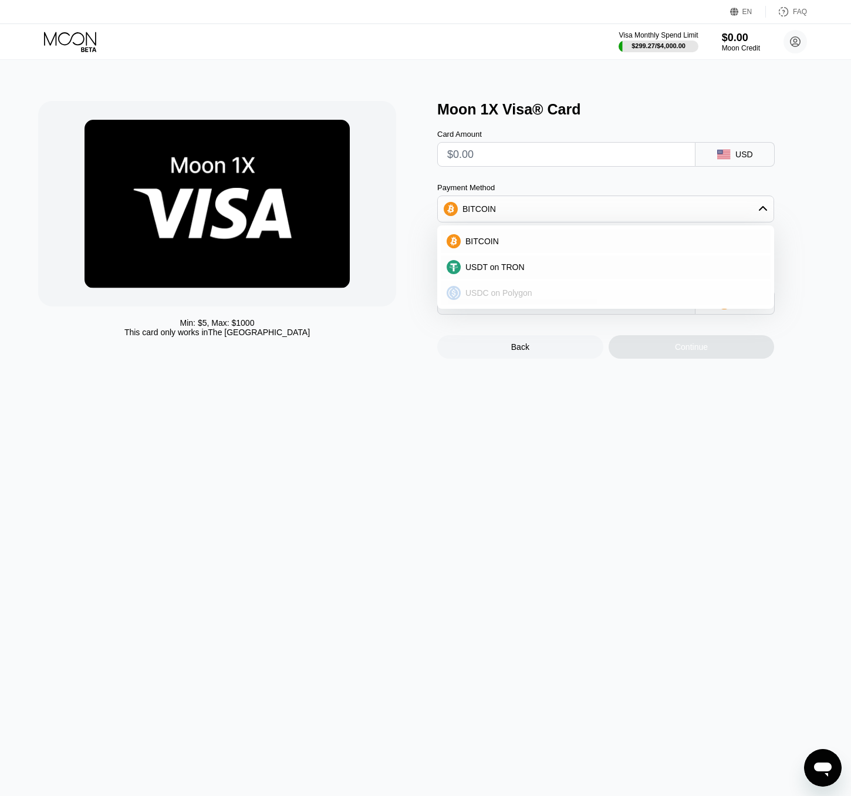
click at [512, 296] on span "USDC on Polygon" at bounding box center [498, 292] width 67 height 9
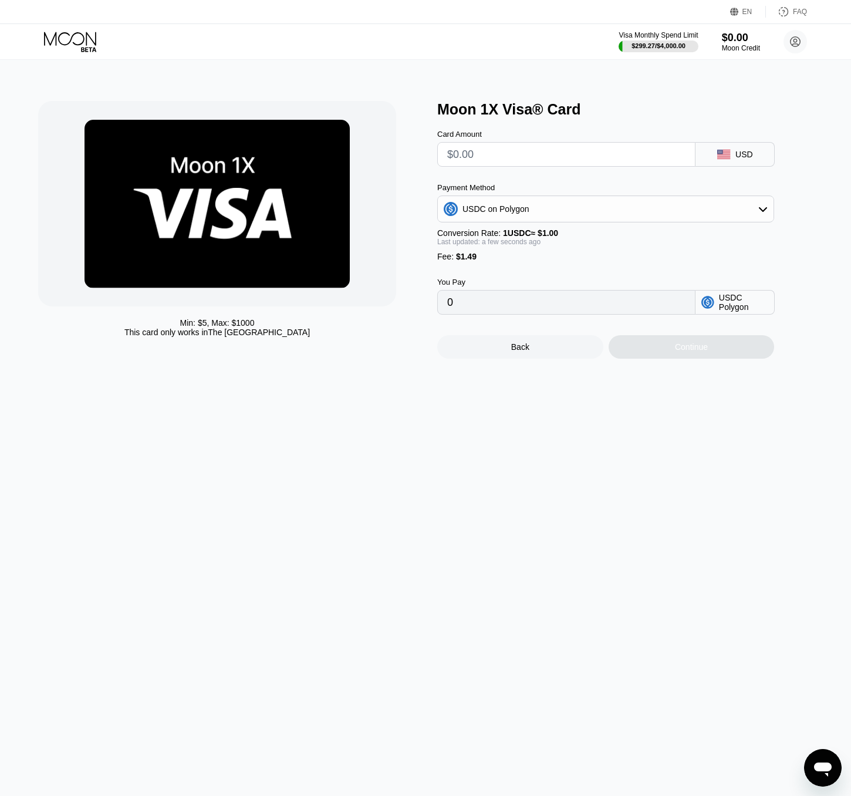
click at [607, 425] on div "Min: $ 5 , Max: $ 1000 This card only works in The United States Moon 1X Visa® …" at bounding box center [426, 428] width 860 height 736
click at [462, 159] on input "text" at bounding box center [566, 154] width 238 height 23
type input "$3"
type input "4.49000000"
type input "$30"
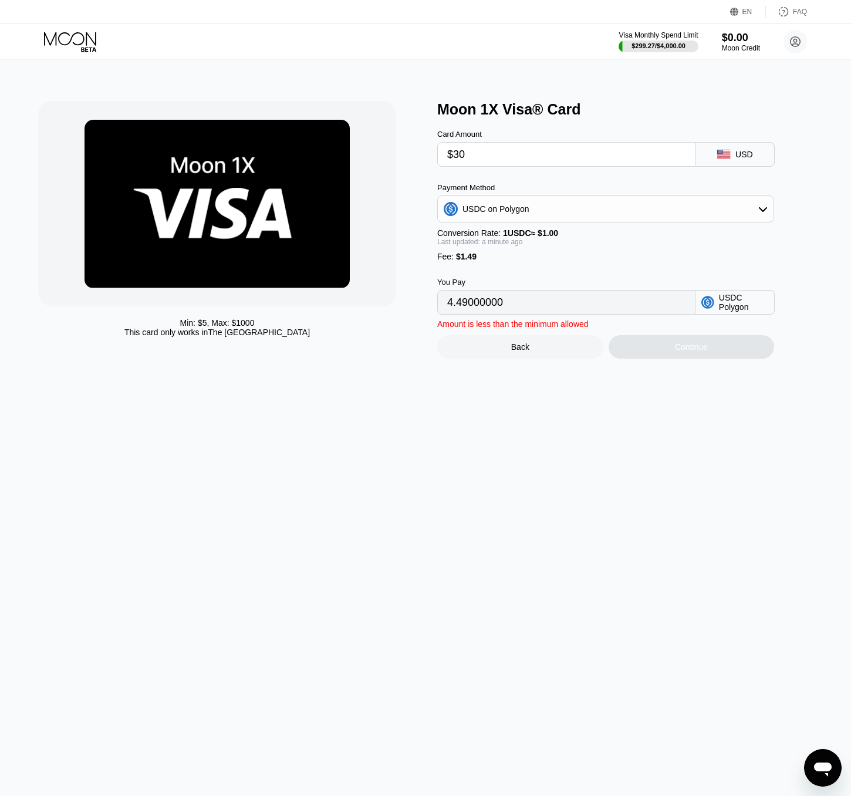
type input "31.49000000"
type input "$305"
type input "306.49000000"
type input "$305"
click at [667, 468] on div "Min: $ 5 , Max: $ 1000 This card only works in The United States Moon 1X Visa® …" at bounding box center [426, 428] width 860 height 736
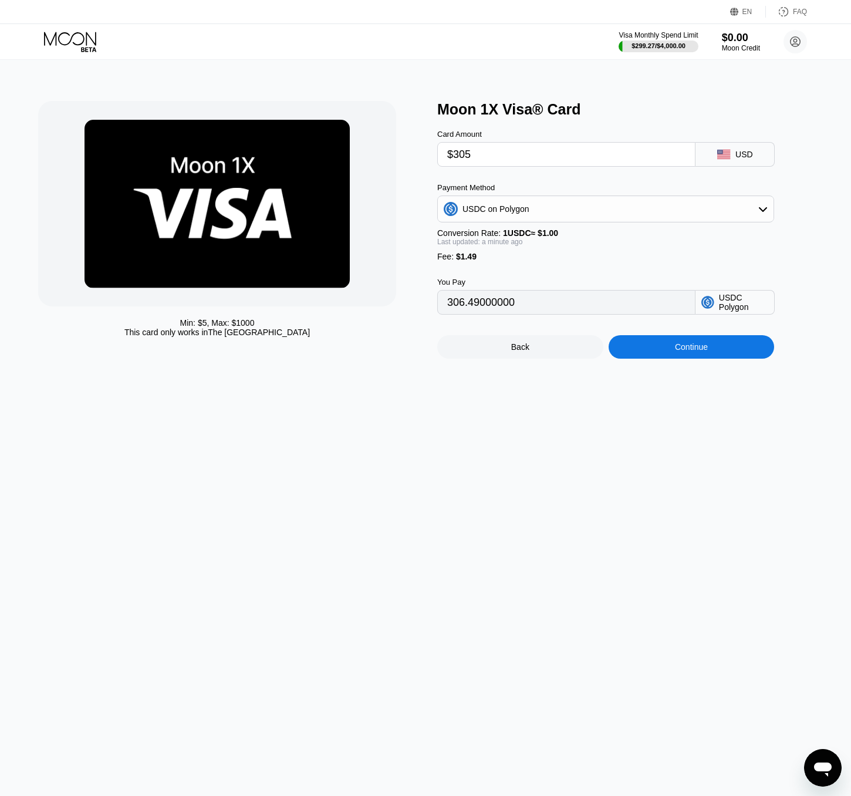
click at [680, 352] on div "Continue" at bounding box center [691, 346] width 33 height 9
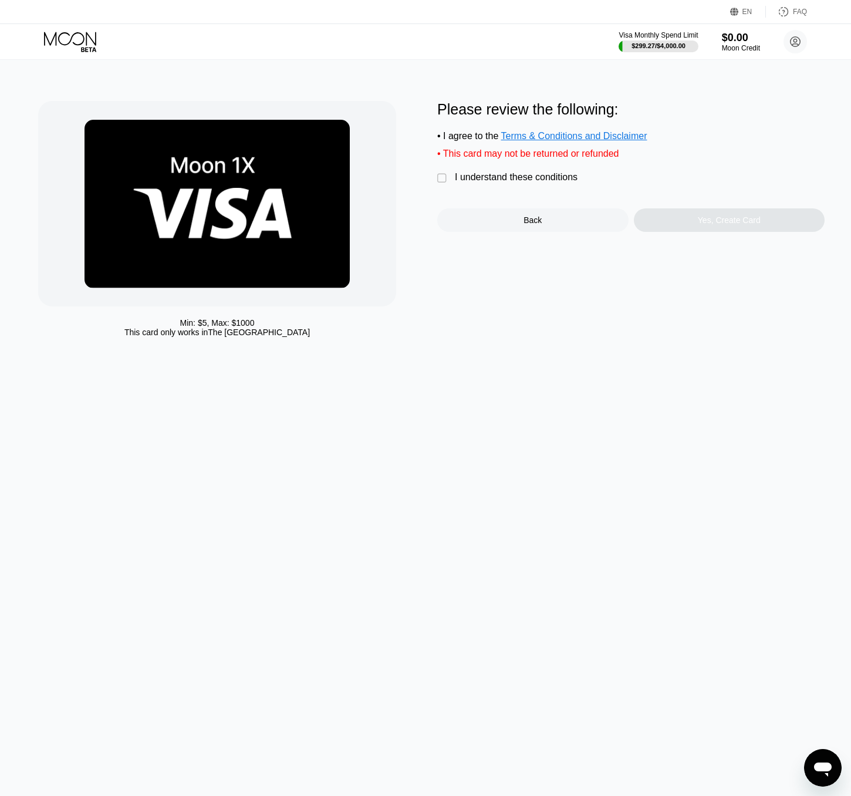
click at [480, 178] on div "I understand these conditions" at bounding box center [516, 177] width 123 height 11
click at [709, 220] on div "Yes, Create Card" at bounding box center [729, 219] width 63 height 9
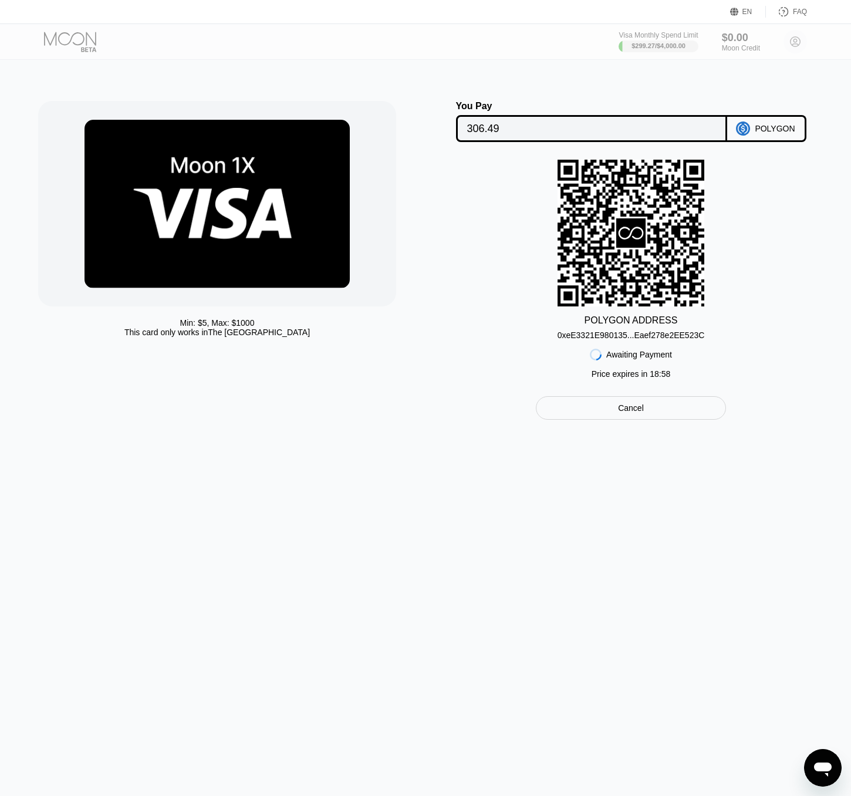
click at [592, 337] on div "0xeE3321E980135...Eaef278e2EE523C" at bounding box center [630, 334] width 147 height 9
click at [525, 525] on div "Min: $ 5 , Max: $ 1000 This card only works in The United States You Pay 306.49…" at bounding box center [426, 428] width 860 height 736
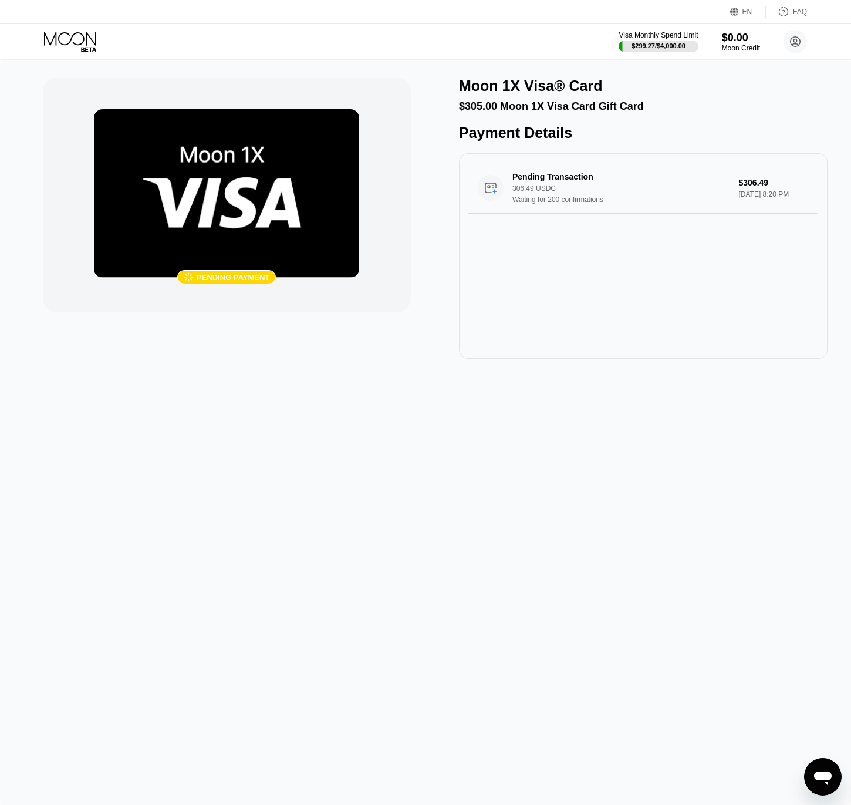
click at [602, 262] on div "Pending Transaction 306.49 USDC Waiting for 200 confirmations $306.49 Sep 25, 2…" at bounding box center [643, 255] width 369 height 205
click at [72, 37] on icon at bounding box center [70, 38] width 52 height 13
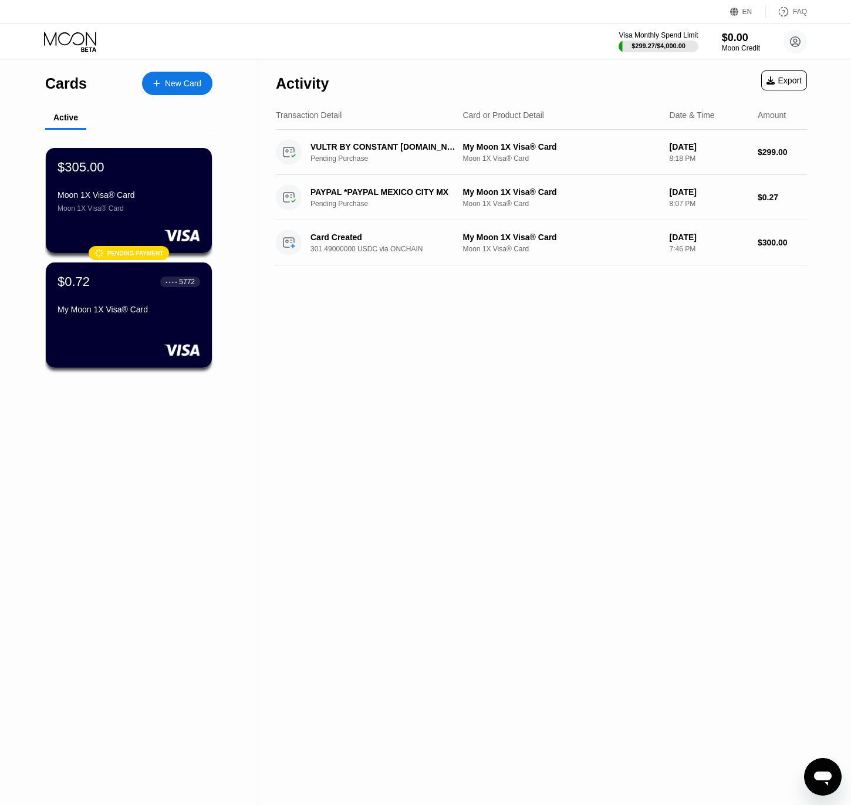
click at [499, 346] on div "Activity Export Transaction Detail Card or Product Detail Date & Time Amount VU…" at bounding box center [541, 432] width 566 height 745
click at [423, 345] on div "Activity Export Transaction Detail Card or Product Detail Date & Time Amount VU…" at bounding box center [541, 432] width 566 height 745
click at [403, 315] on div "Activity Export Transaction Detail Card or Product Detail Date & Time Amount VU…" at bounding box center [541, 432] width 566 height 745
click at [739, 13] on div "EN" at bounding box center [736, 12] width 12 height 12
click at [658, 71] on div "Select an item" at bounding box center [686, 65] width 111 height 23
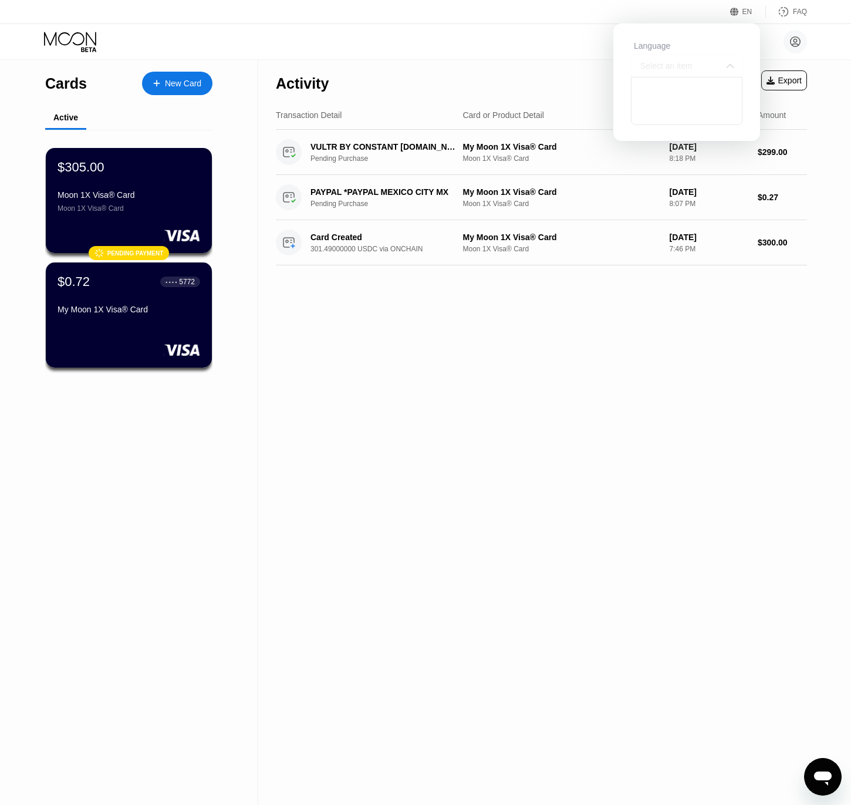
click at [717, 60] on div "Select an item" at bounding box center [686, 65] width 111 height 23
click at [698, 49] on div "Language" at bounding box center [686, 45] width 111 height 9
click at [560, 14] on div "EN Language Select an item Save FAQ" at bounding box center [425, 12] width 851 height 24
click at [769, 29] on div "Pablo Werlang pswerlang@gmail.com  Home Settings Support Careers About Us Log …" at bounding box center [425, 41] width 851 height 35
click at [676, 103] on div "Save" at bounding box center [656, 105] width 50 height 23
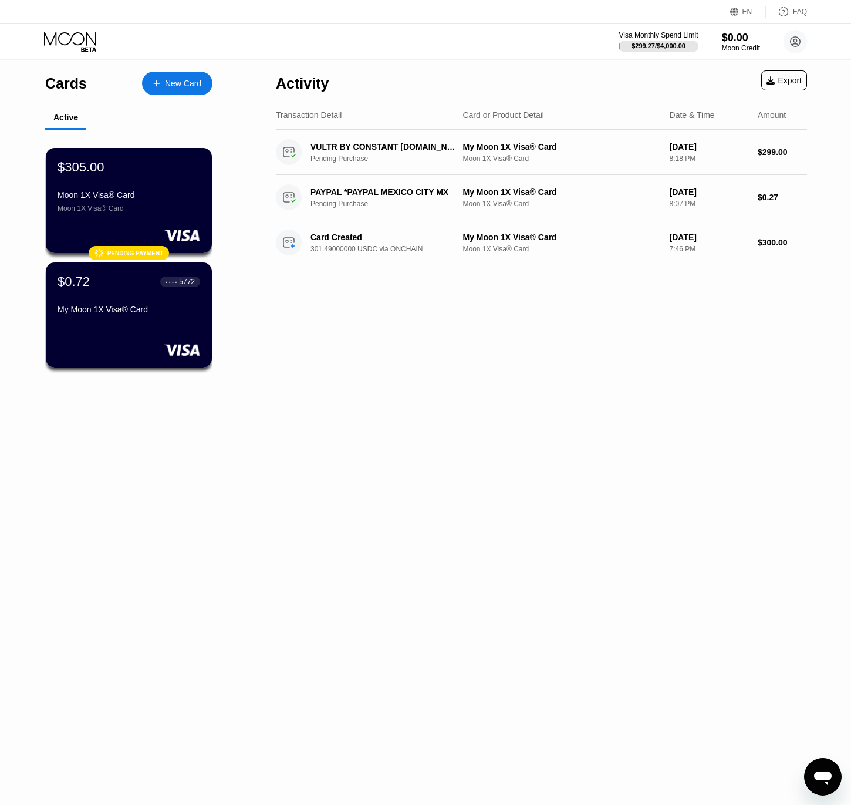
click at [723, 298] on div "Activity Export Transaction Detail Card or Product Detail Date & Time Amount VU…" at bounding box center [541, 432] width 566 height 745
click at [434, 324] on div "Activity Export Transaction Detail Card or Product Detail Date & Time Amount VU…" at bounding box center [541, 432] width 566 height 745
click at [150, 175] on div "$305.00 Moon 1X Visa® Card Moon 1X Visa® Card" at bounding box center [129, 185] width 144 height 53
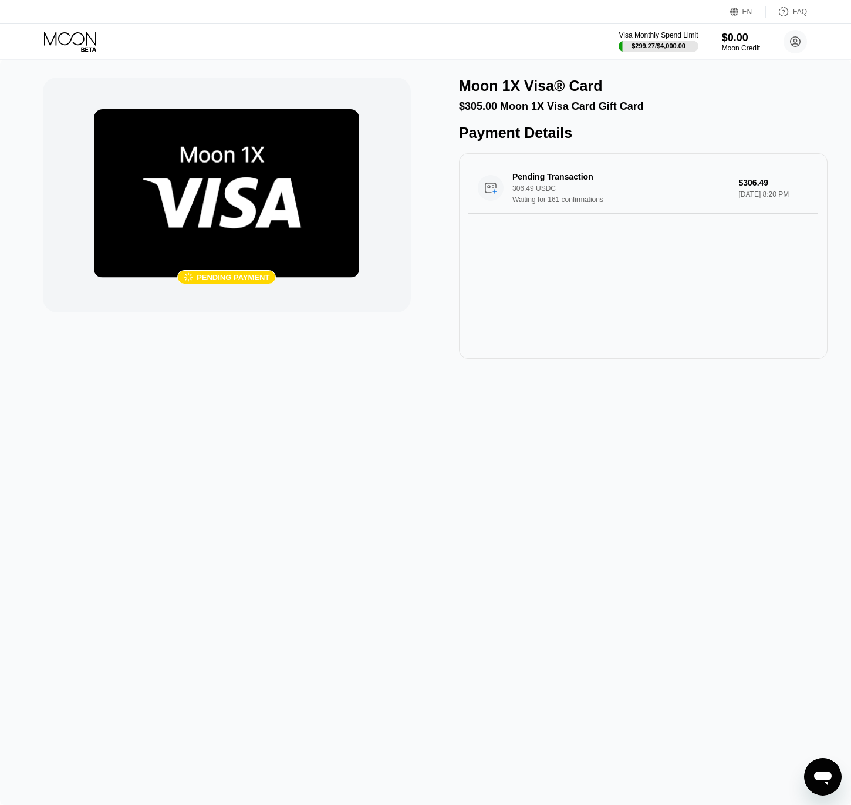
click at [411, 314] on div " Pending payment Moon 1X Visa® Card $305.00 Moon 1X Visa Card Gift Card Paymen…" at bounding box center [426, 217] width 766 height 281
click at [161, 401] on div " Pending payment Moon 1X Visa® Card $305.00 Moon 1X Visa Card Gift Card Paymen…" at bounding box center [425, 432] width 851 height 745
click at [123, 353] on div " Pending payment" at bounding box center [227, 217] width 369 height 281
click at [275, 419] on div " Pending payment Moon 1X Visa® Card $305.00 Moon 1X Visa Card Gift Card Paymen…" at bounding box center [425, 432] width 851 height 745
click at [246, 350] on div " Pending payment" at bounding box center [227, 217] width 369 height 281
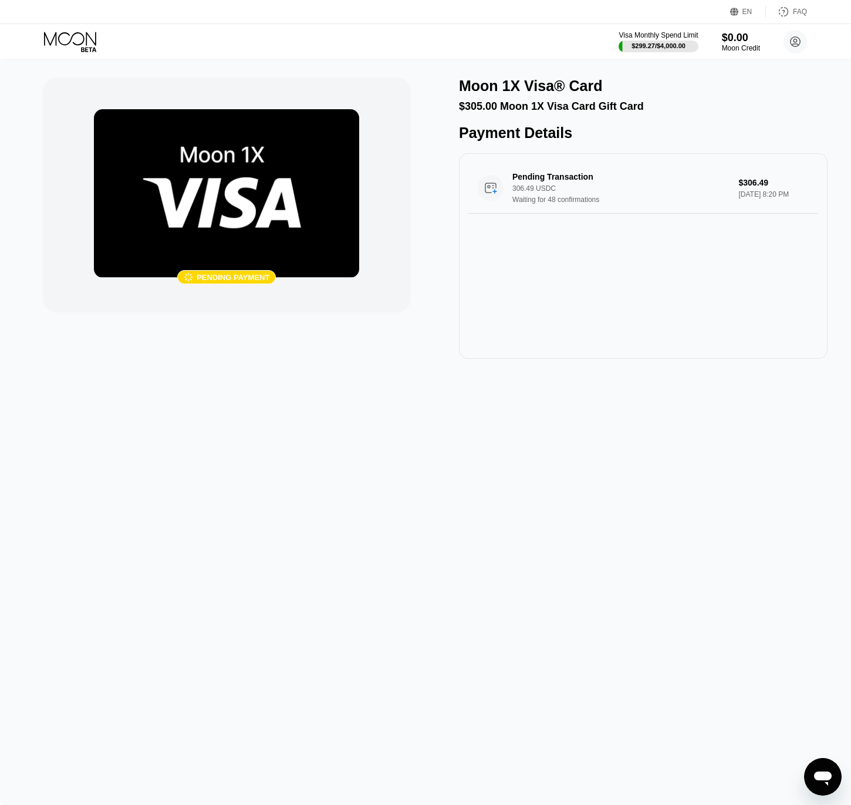
click at [207, 392] on div " Pending payment Moon 1X Visa® Card $305.00 Moon 1X Visa Card Gift Card Paymen…" at bounding box center [425, 432] width 851 height 745
click at [234, 365] on div " Pending payment Moon 1X Visa® Card $305.00 Moon 1X Visa Card Gift Card Paymen…" at bounding box center [425, 432] width 851 height 745
click at [220, 388] on div " Pending payment Moon 1X Visa® Card $305.00 Moon 1X Visa Card Gift Card Paymen…" at bounding box center [425, 432] width 851 height 745
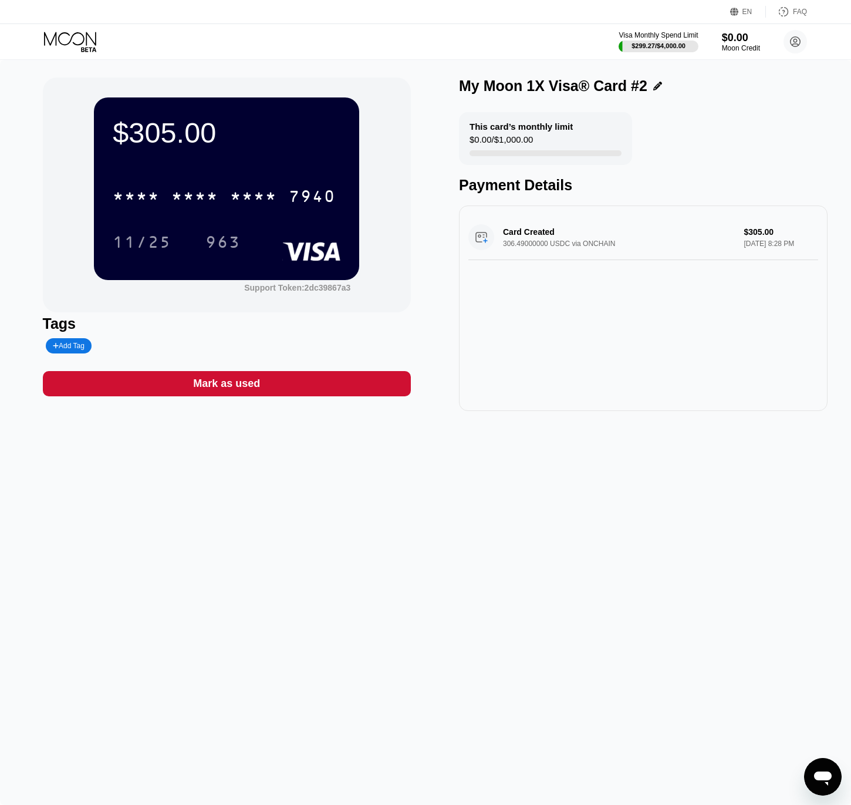
click at [376, 532] on div "$305.00 * * * * * * * * * * * * 7940 11/25 963 Support Token: 2dc39867a3 Tags A…" at bounding box center [425, 432] width 851 height 745
click at [274, 454] on div "$305.00 * * * * * * * * * * * * 7940 11/25 963 Support Token: 2dc39867a3 Tags A…" at bounding box center [425, 432] width 851 height 745
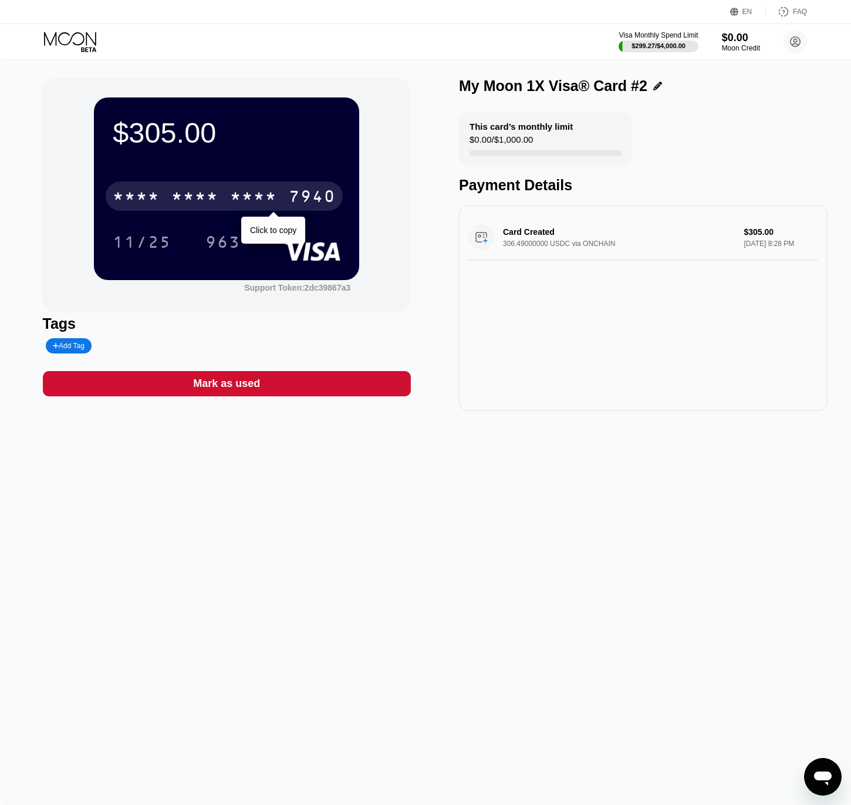
click at [155, 195] on div "* * * *" at bounding box center [136, 197] width 47 height 19
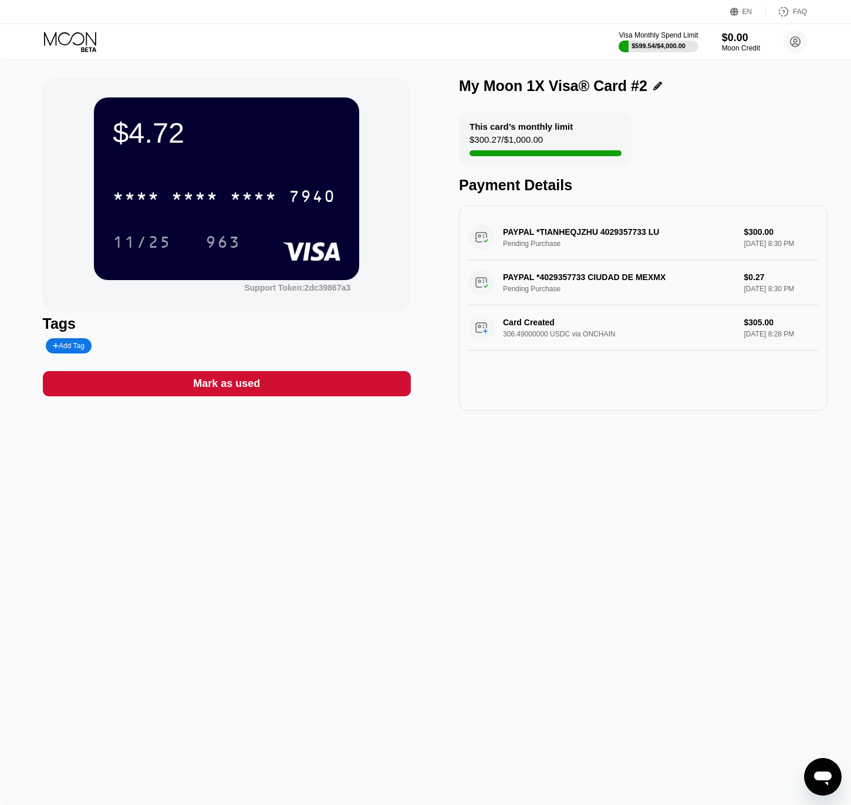
click at [614, 513] on div "$4.72 * * * * * * * * * * * * 7940 11/25 963 Support Token: 2dc39867a3 Tags Add…" at bounding box center [425, 432] width 851 height 745
click at [586, 487] on div "$4.72 * * * * * * * * * * * * 7940 11/25 963 Support Token: 2dc39867a3 Tags Add…" at bounding box center [425, 432] width 851 height 745
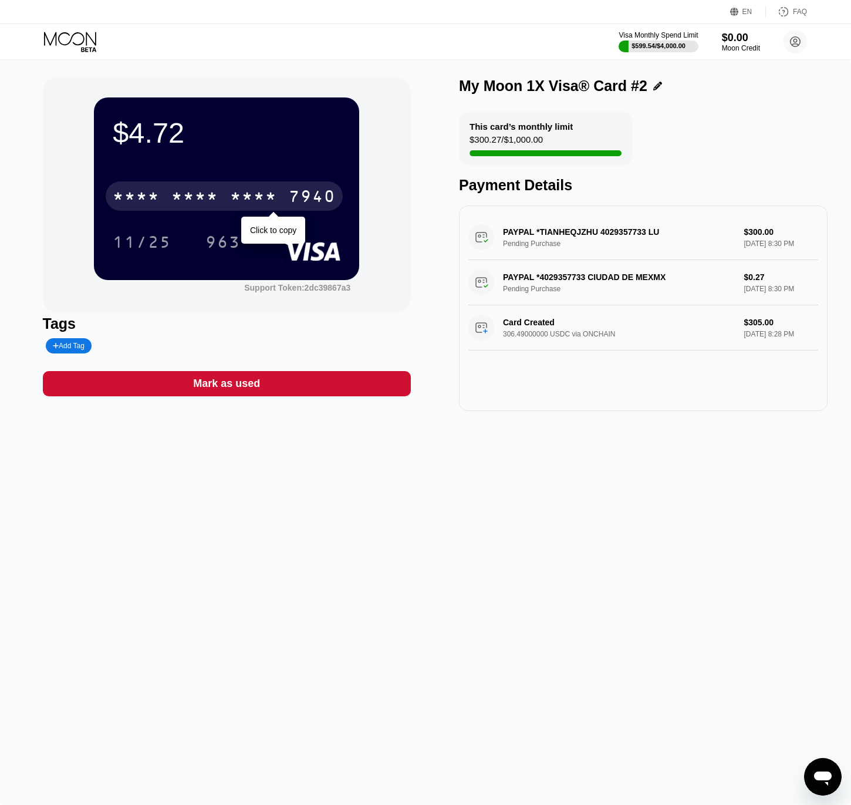
click at [217, 207] on div "* * * *" at bounding box center [194, 197] width 47 height 19
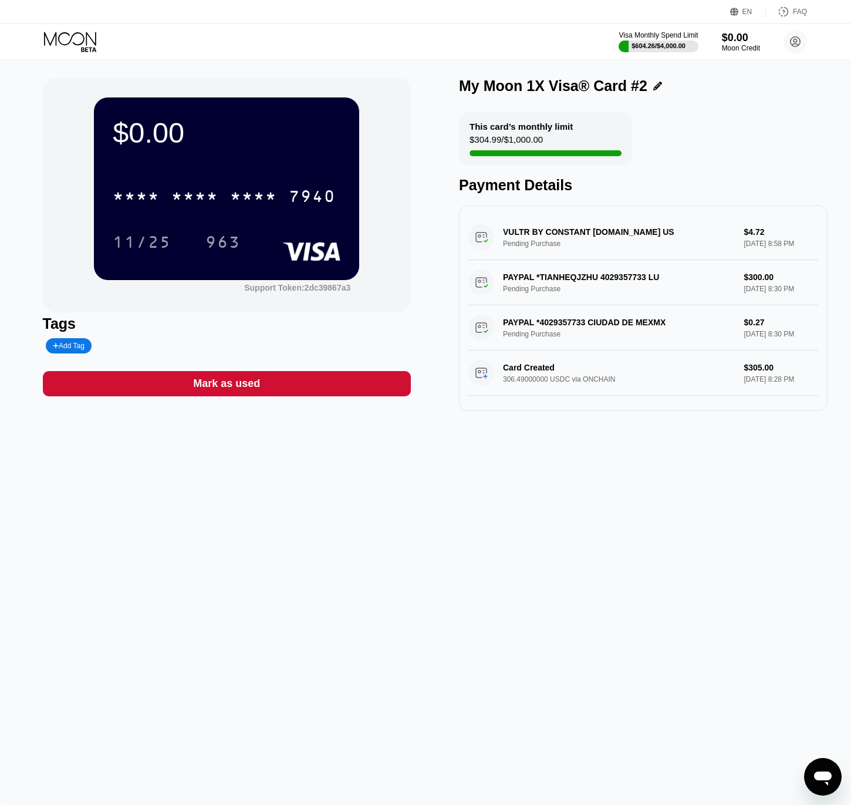
click at [165, 526] on div "$0.00 * * * * * * * * * * * * 7940 11/25 963 Support Token: 2dc39867a3 Tags Add…" at bounding box center [425, 432] width 851 height 745
click at [39, 140] on div "$0.00 * * * * * * * * * * * * 7940 11/25 963 Support Token: 2dc39867a3 Tags Add…" at bounding box center [425, 432] width 851 height 745
click at [653, 83] on icon at bounding box center [657, 86] width 9 height 9
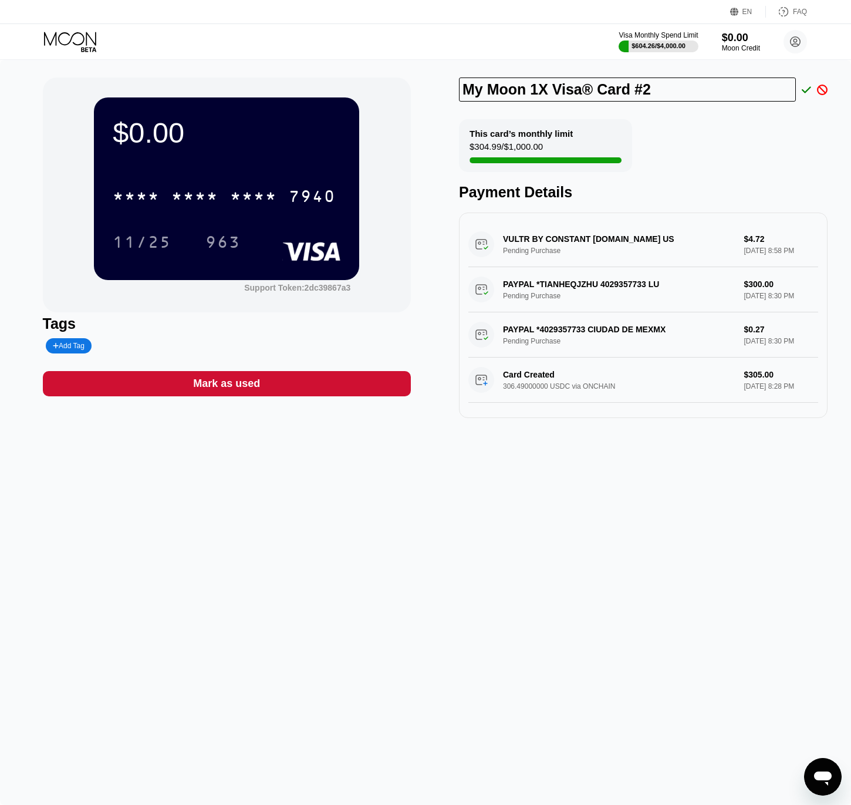
click at [822, 92] on icon at bounding box center [822, 90] width 11 height 11
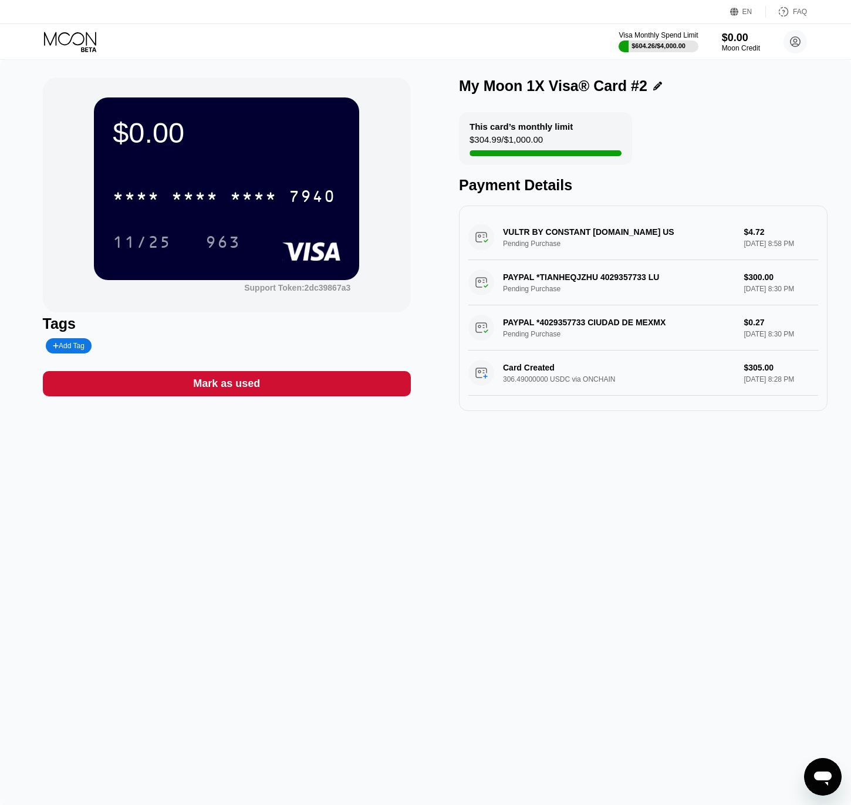
click at [428, 474] on div "$0.00 * * * * * * * * * * * * 7940 11/25 963 Support Token: 2dc39867a3 Tags Add…" at bounding box center [425, 432] width 851 height 745
click at [61, 28] on div "Visa Monthly Spend Limit $604.26 / $4,000.00 $0.00 Moon Credit [PERSON_NAME] [E…" at bounding box center [425, 41] width 851 height 35
click at [62, 38] on icon at bounding box center [71, 42] width 55 height 21
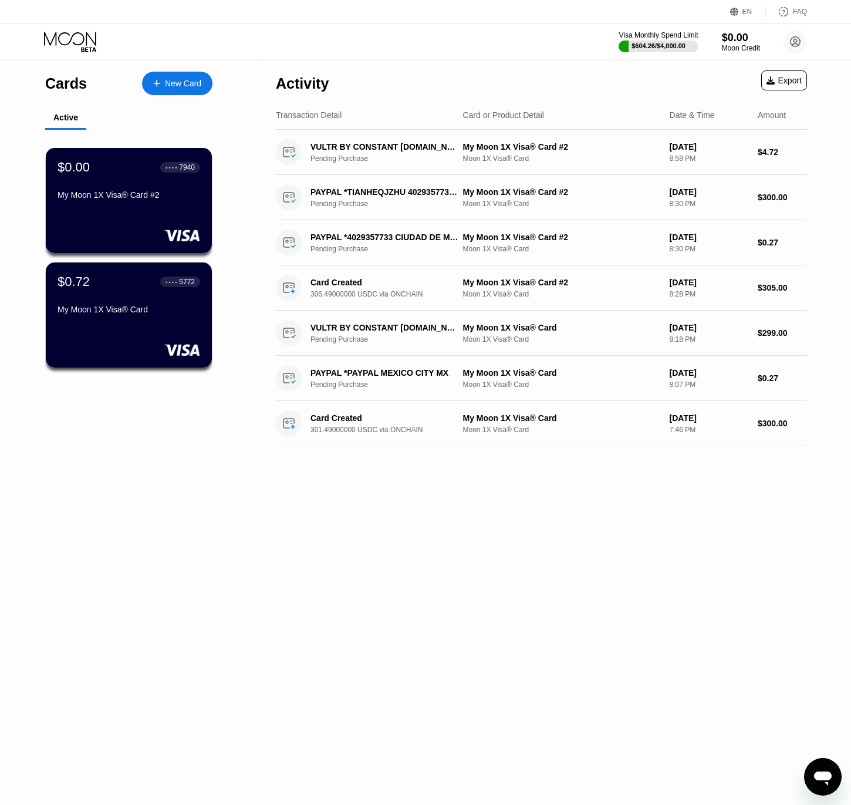
click at [401, 559] on div "Activity Export Transaction Detail Card or Product Detail Date & Time Amount VU…" at bounding box center [541, 432] width 566 height 745
click at [134, 436] on div "Cards New Card Active $0.00 ● ● ● ● 7940 My Moon 1X Visa® Card #2 $0.72 ● ● ● ●…" at bounding box center [129, 432] width 258 height 745
